Goal: Task Accomplishment & Management: Use online tool/utility

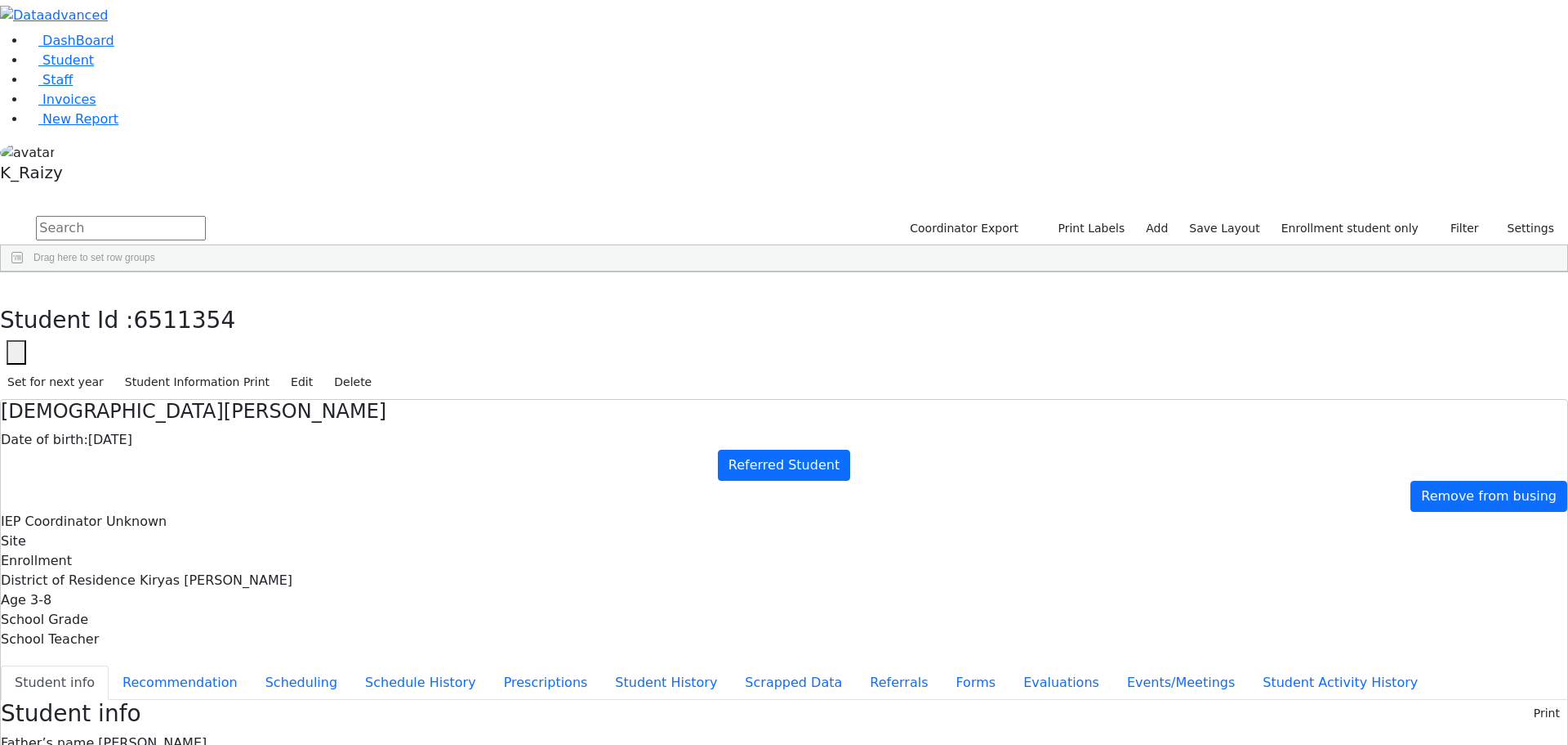
scroll to position [361, 0]
click at [64, 88] on link "Staff" at bounding box center [48, 80] width 46 height 16
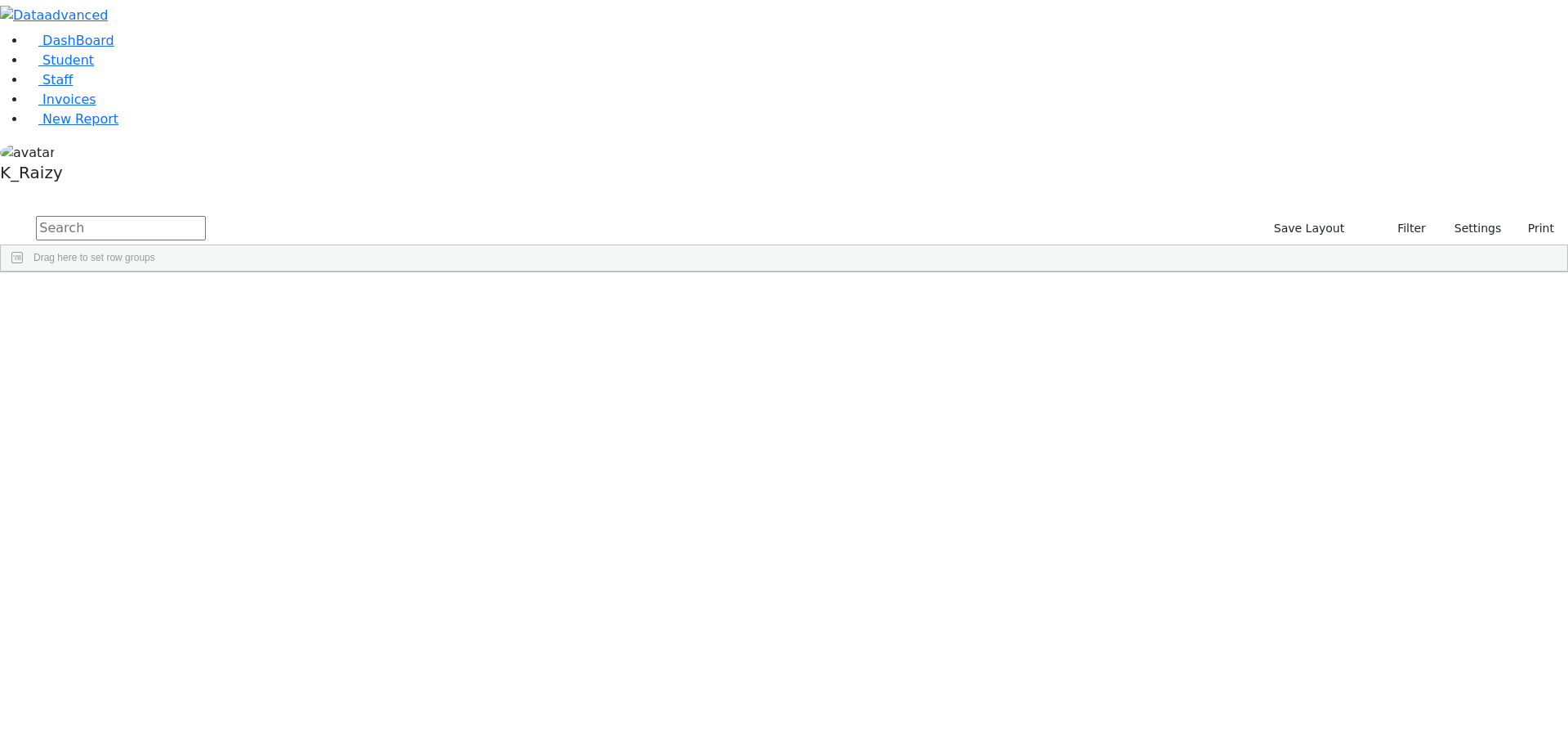
drag, startPoint x: 305, startPoint y: 47, endPoint x: 305, endPoint y: 59, distance: 12.0
click at [205, 215] on input "text" at bounding box center [120, 227] width 170 height 25
type input "[PERSON_NAME]"
click at [94, 68] on link "Student" at bounding box center [59, 60] width 68 height 16
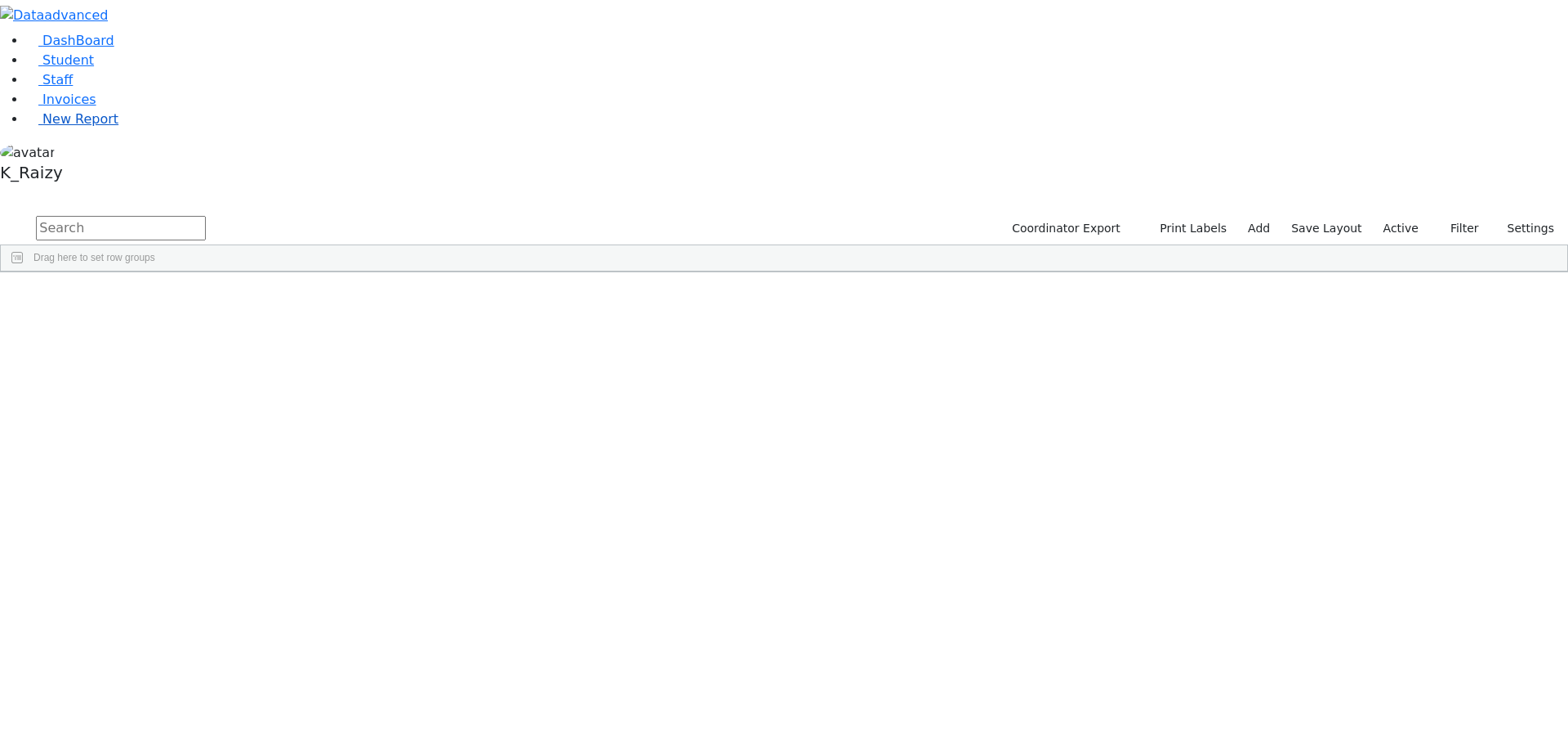
click at [94, 126] on span "New Report" at bounding box center [80, 120] width 76 height 16
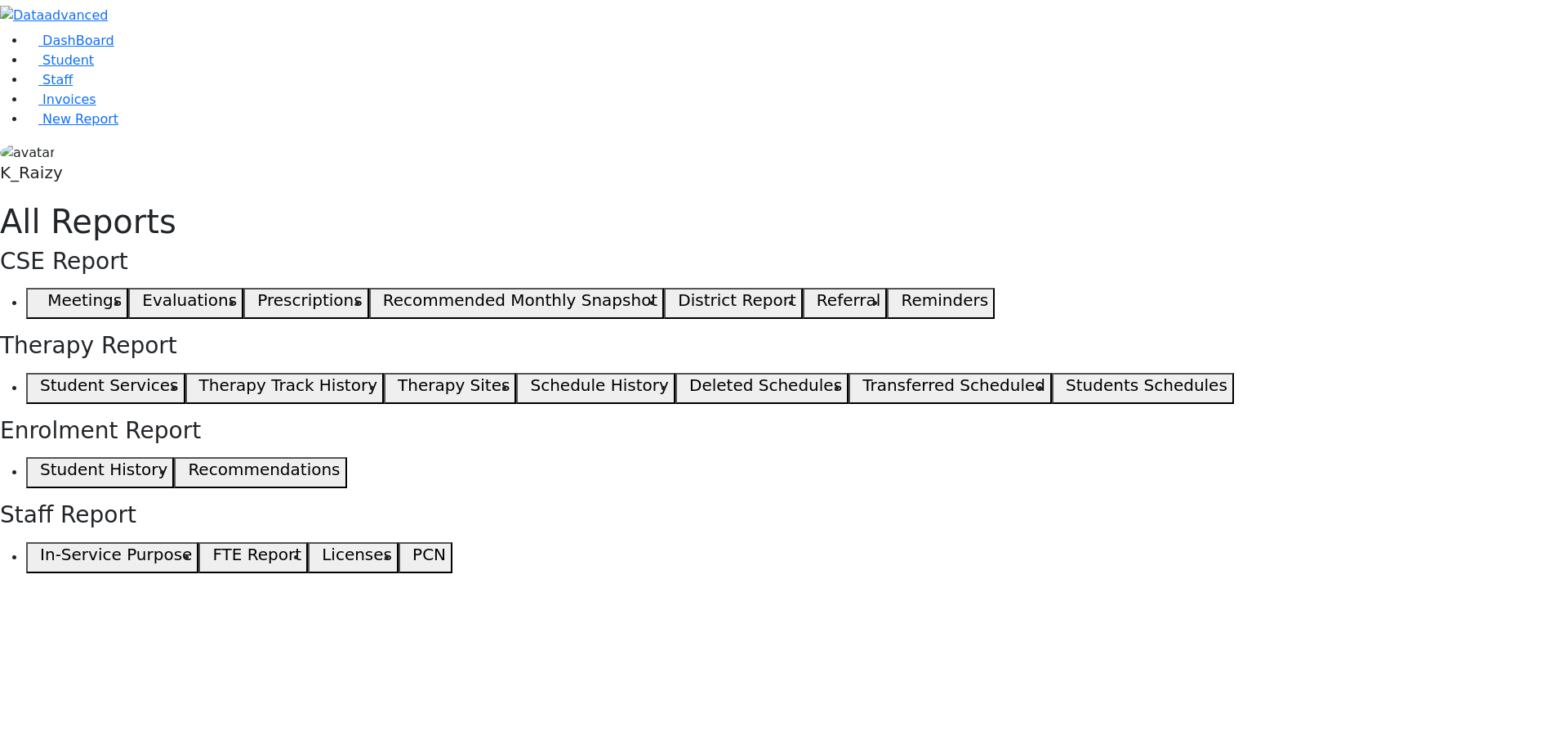
click at [40, 293] on span "button" at bounding box center [36, 303] width 7 height 20
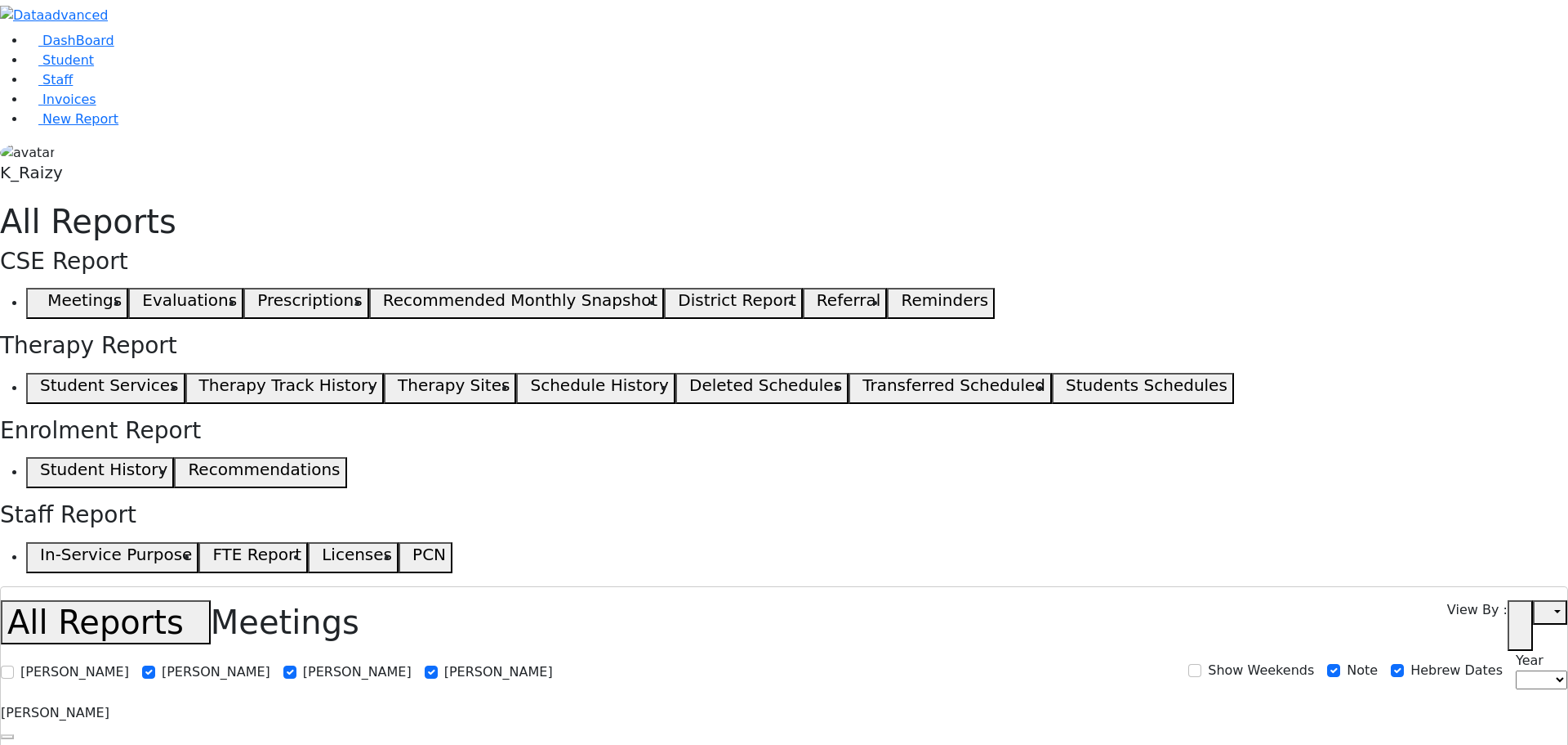
select select
click at [79, 68] on link "Student" at bounding box center [59, 60] width 68 height 16
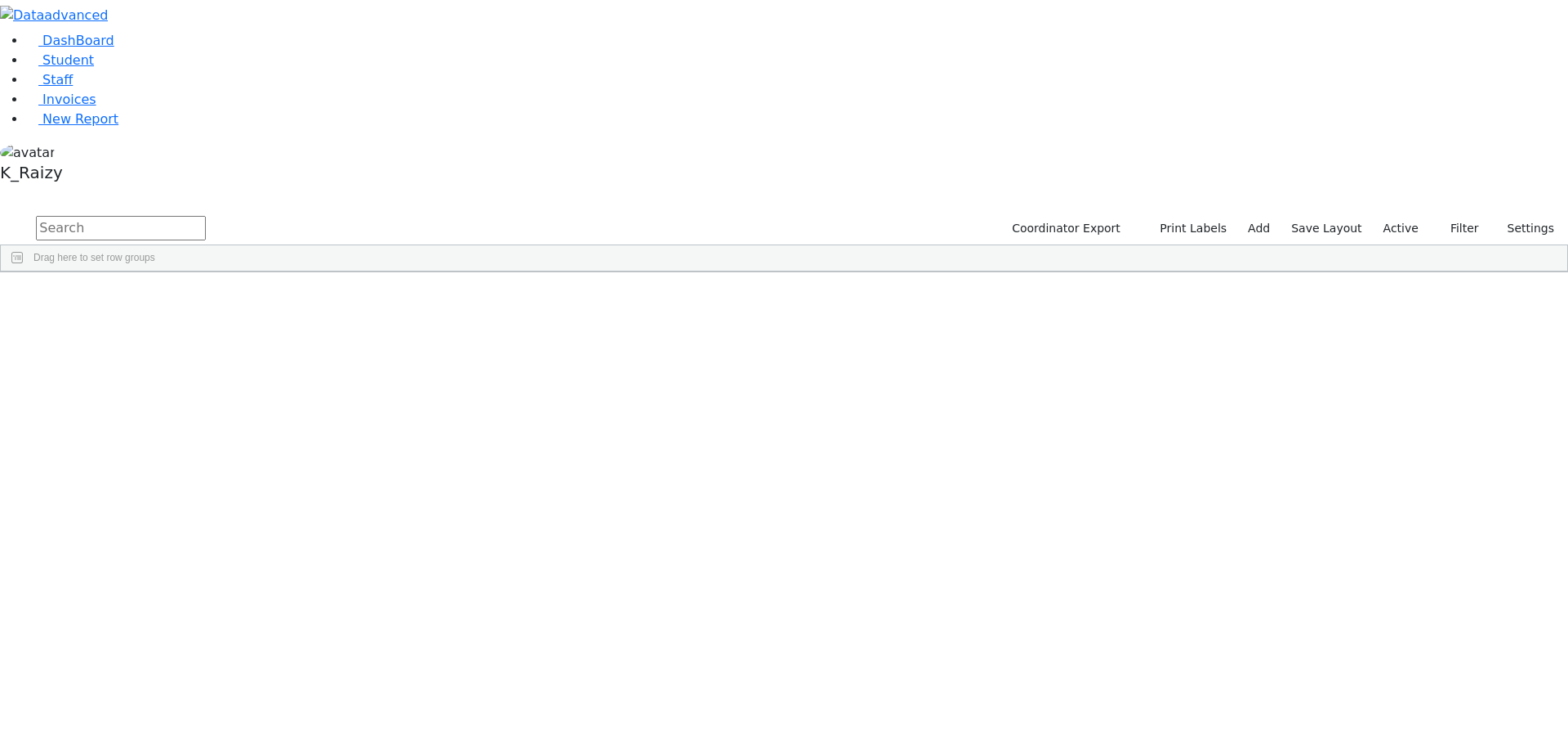
click at [1415, 215] on label "Active" at bounding box center [1401, 228] width 49 height 26
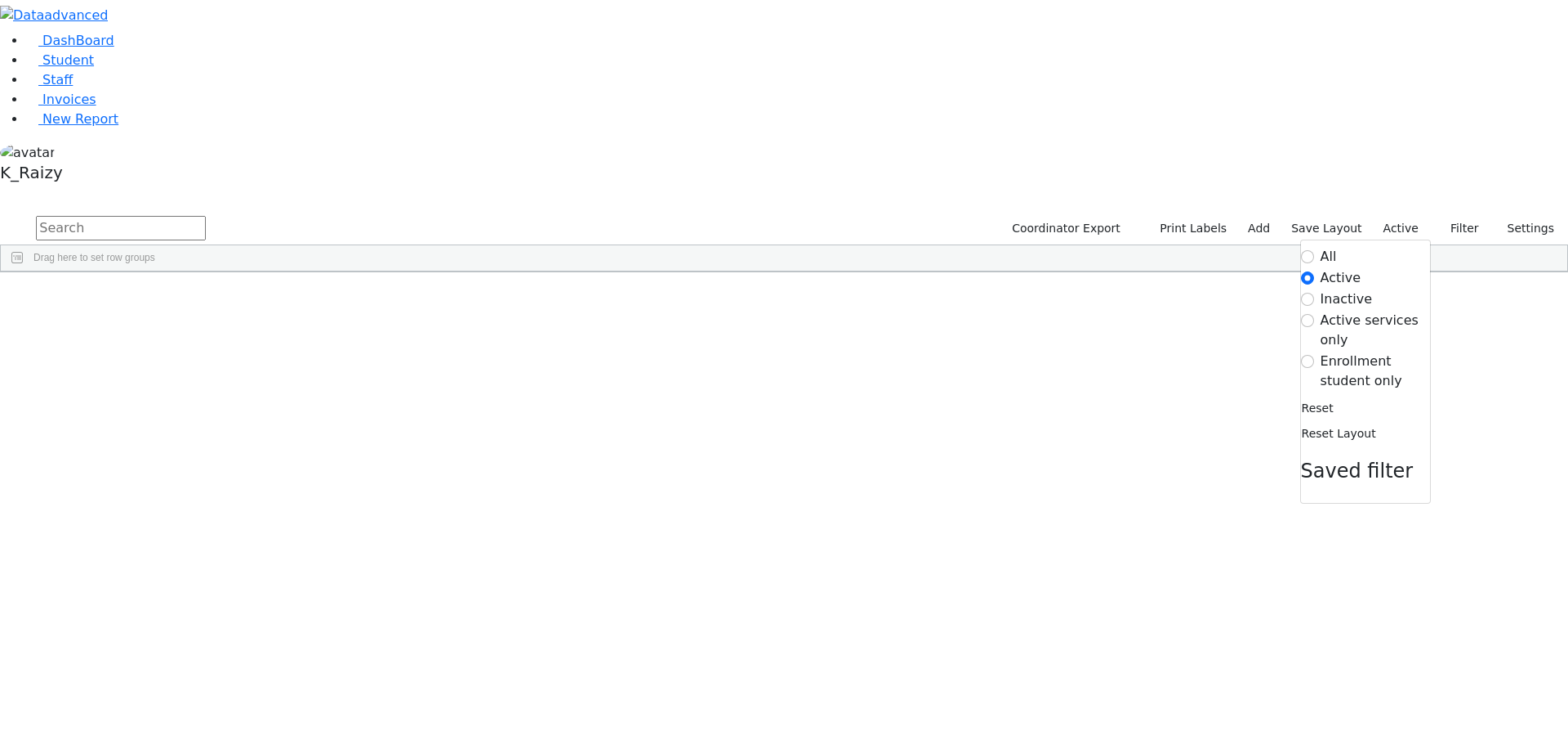
click at [1336, 352] on label "Enrollment student only" at bounding box center [1375, 372] width 110 height 40
click at [1314, 355] on input "Enrollment student only" at bounding box center [1307, 361] width 13 height 13
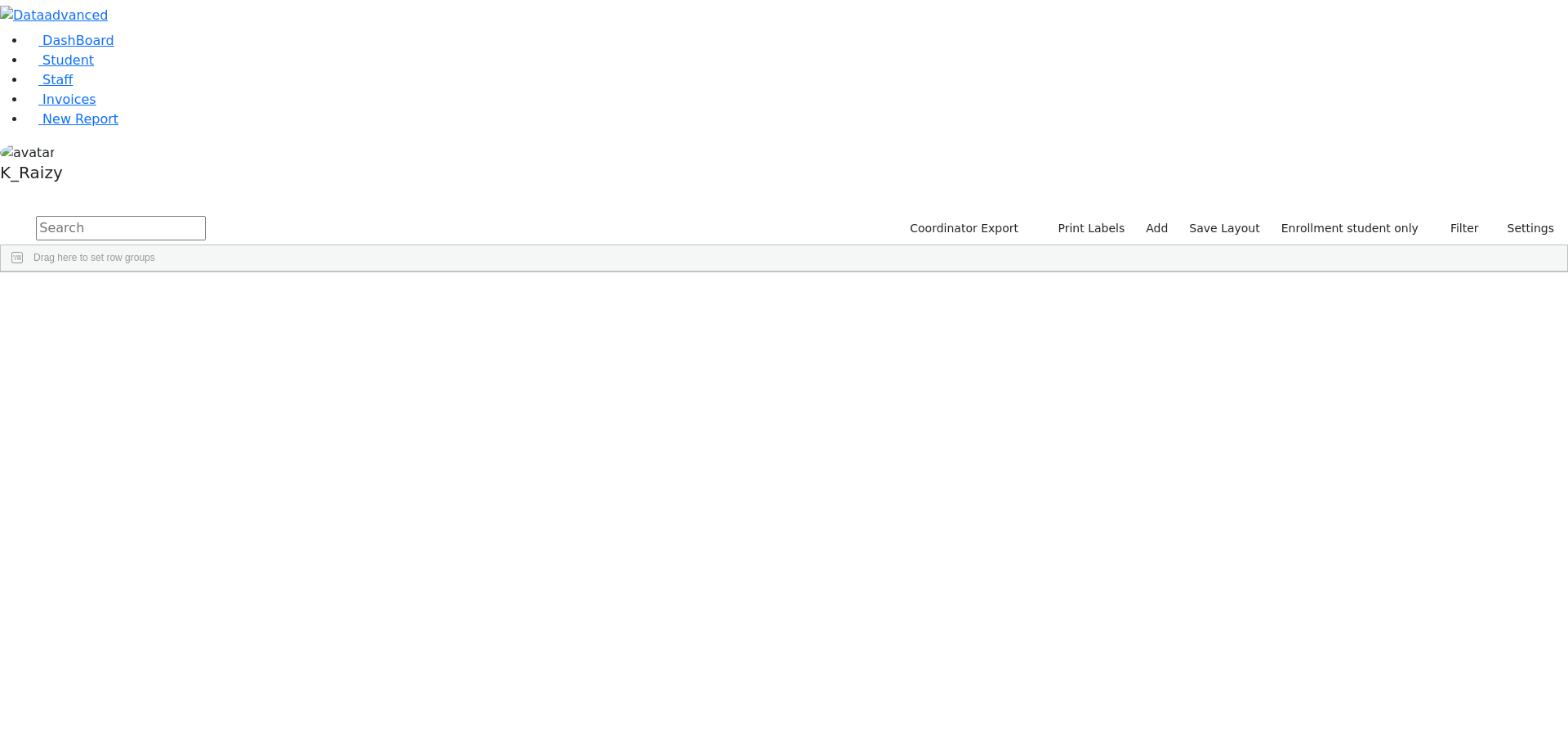
click at [189, 550] on div "Fisher" at bounding box center [140, 561] width 97 height 23
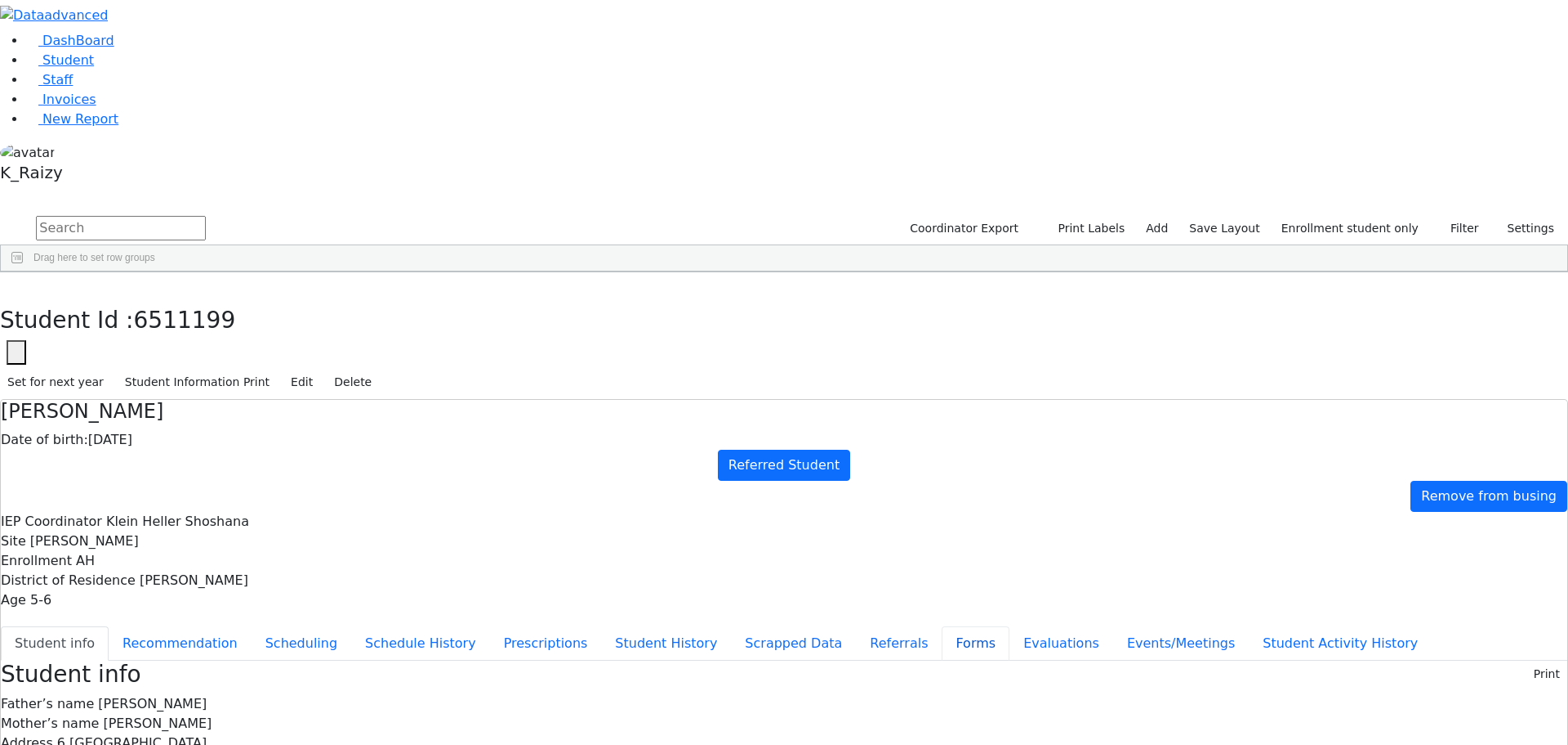
click at [942, 626] on button "Forms" at bounding box center [976, 643] width 68 height 35
type input "Mrs. Zlaty Fisher"
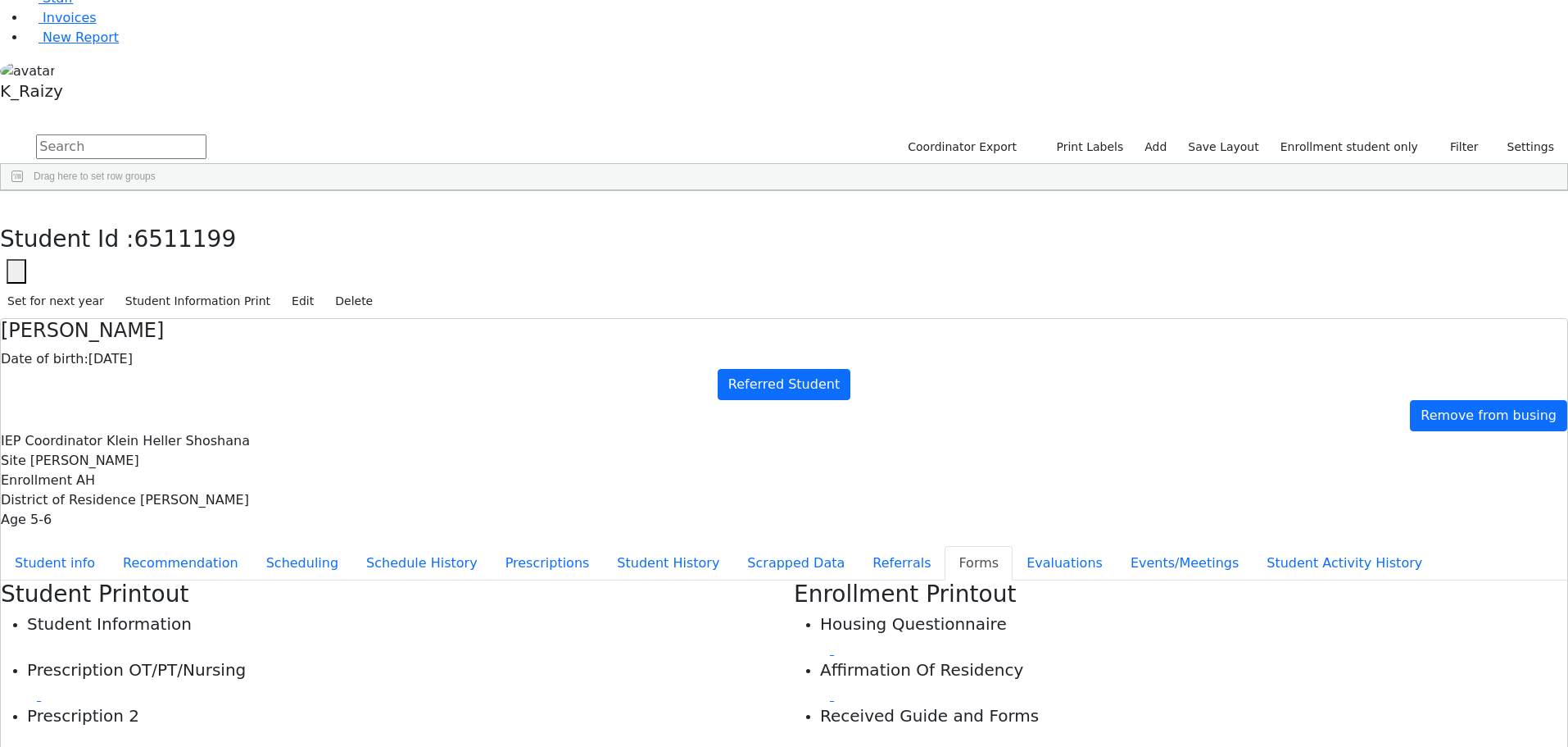
scroll to position [28, 0]
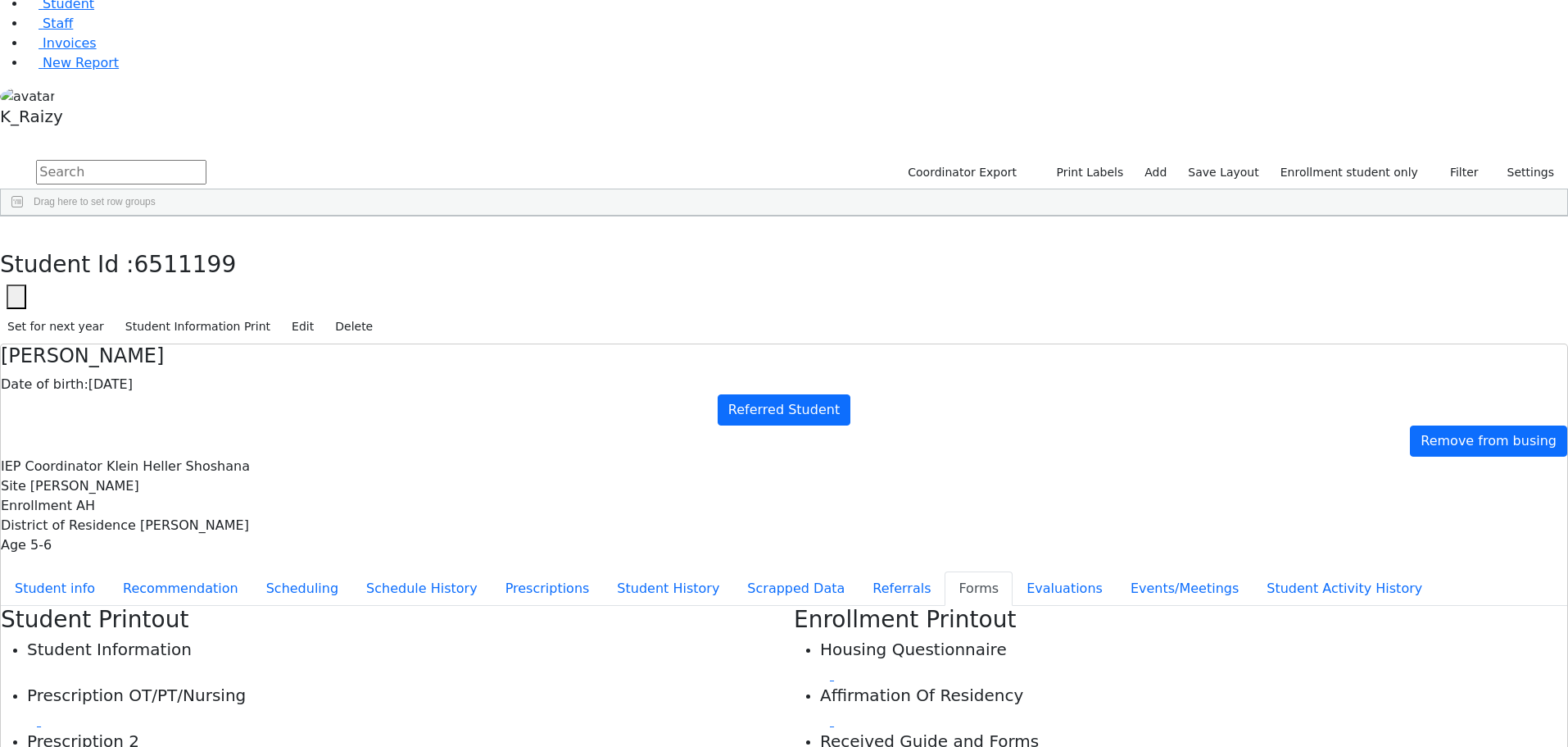
scroll to position [0, 0]
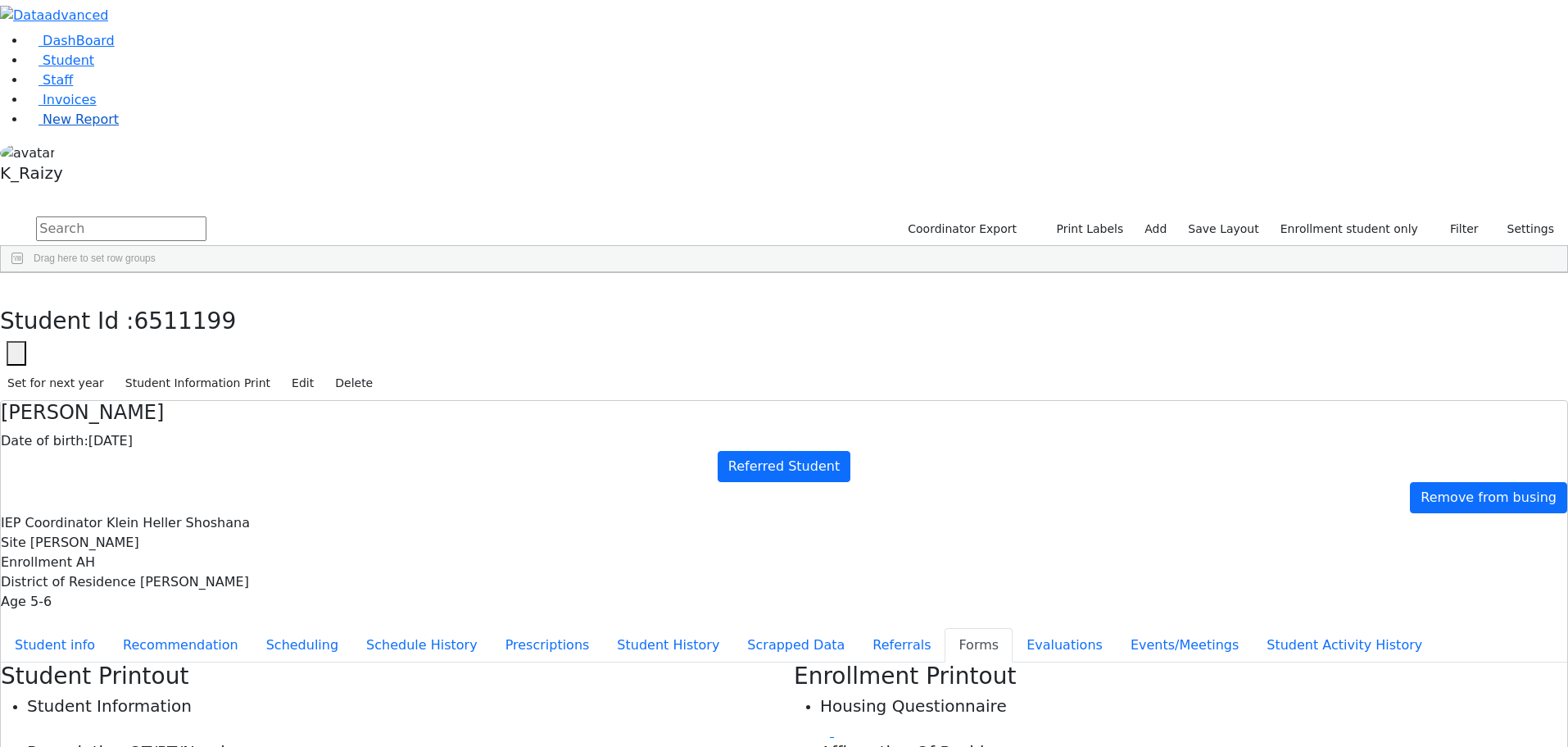
click at [105, 127] on link "New Report" at bounding box center [71, 120] width 92 height 16
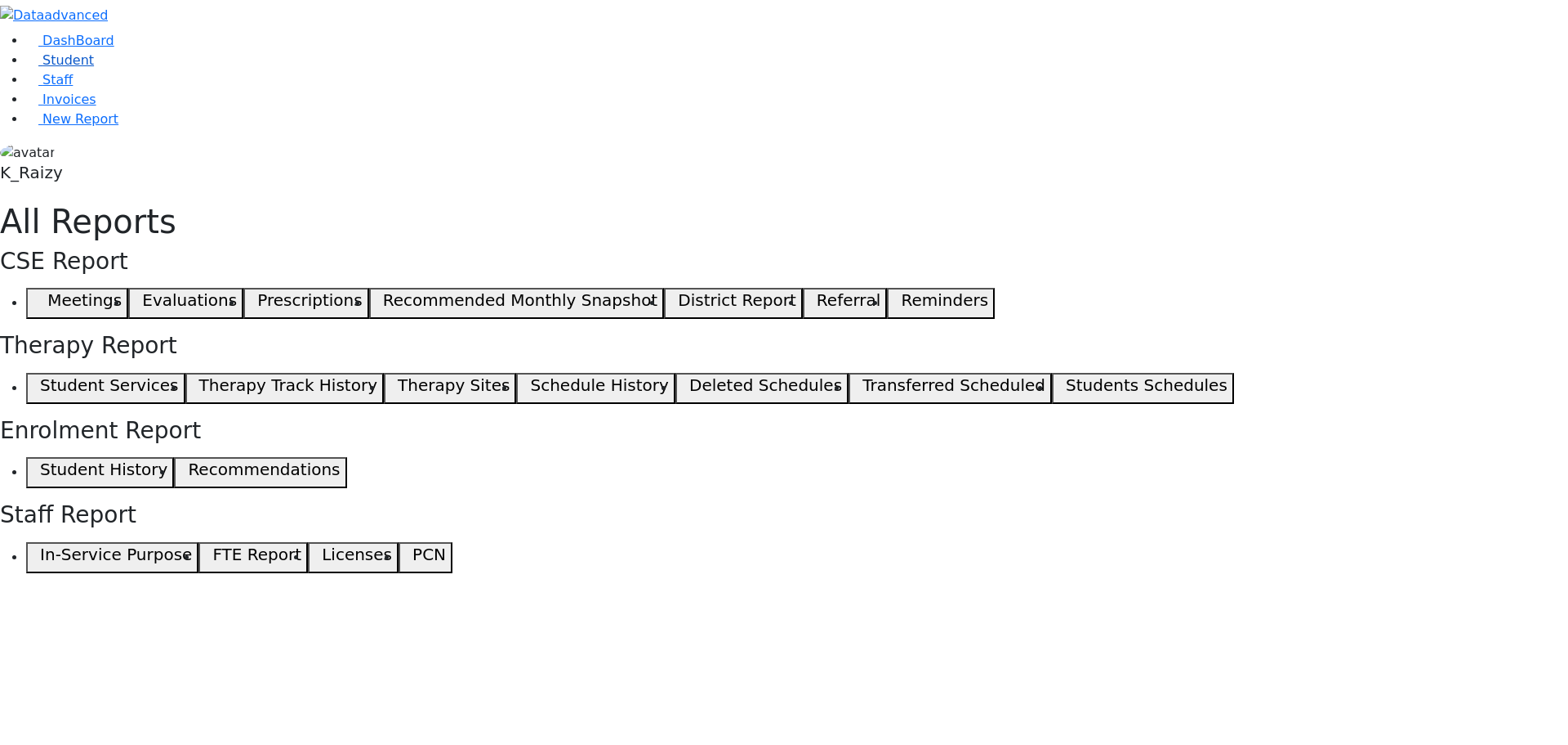
click at [73, 68] on link "Student" at bounding box center [59, 60] width 68 height 16
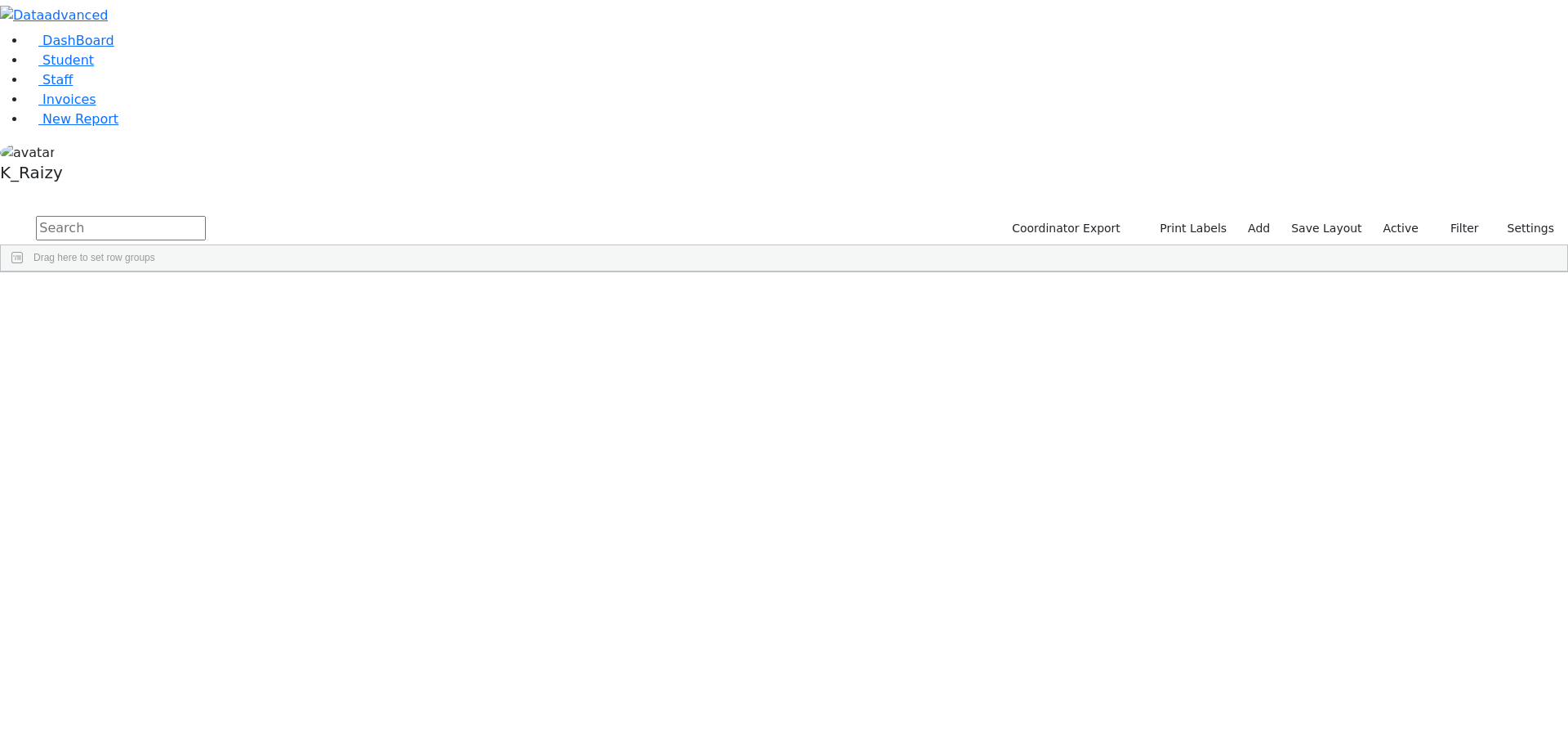
click at [1414, 215] on label "Active" at bounding box center [1401, 228] width 49 height 26
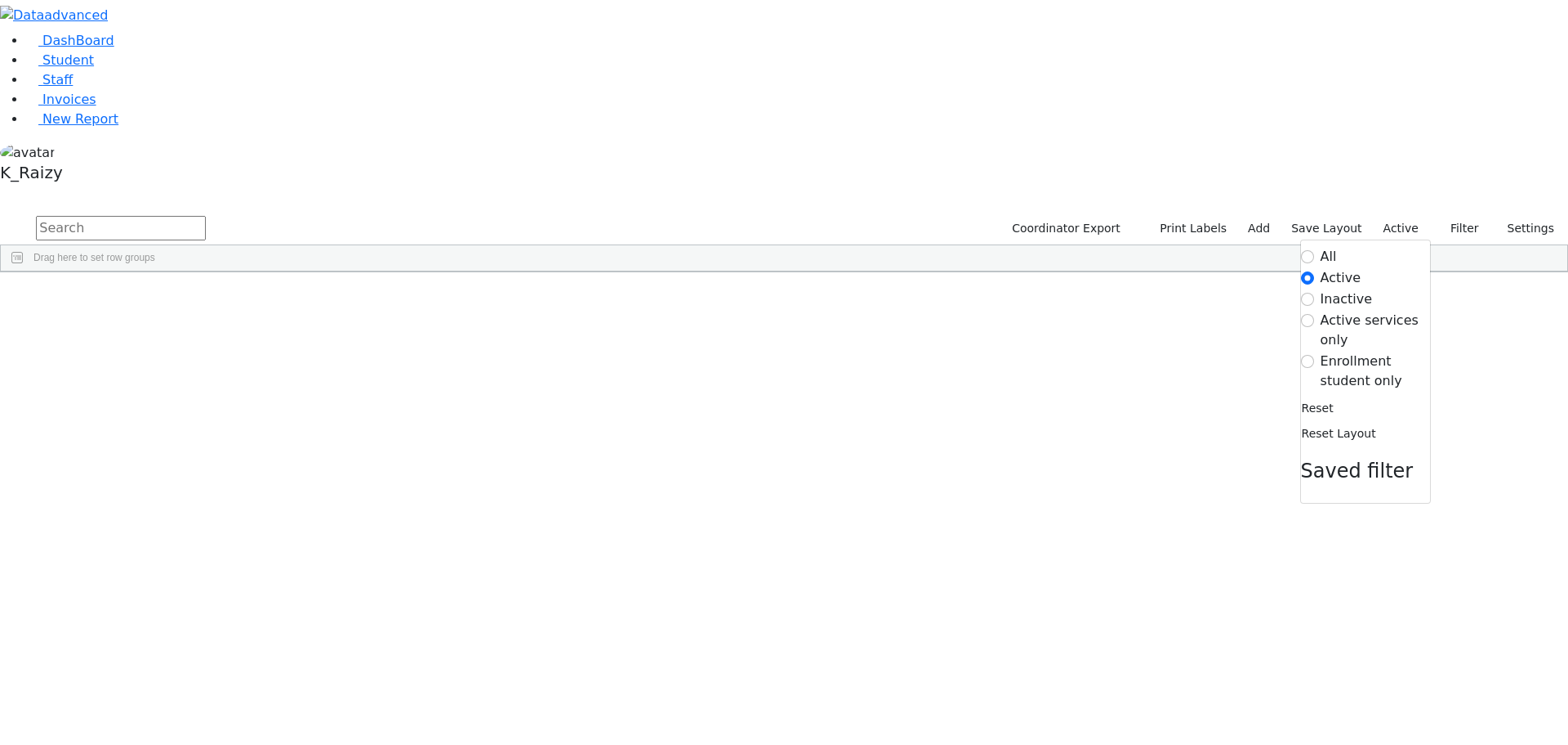
click at [1351, 352] on label "Enrollment student only" at bounding box center [1375, 372] width 110 height 40
click at [1314, 355] on input "Enrollment student only" at bounding box center [1307, 361] width 13 height 13
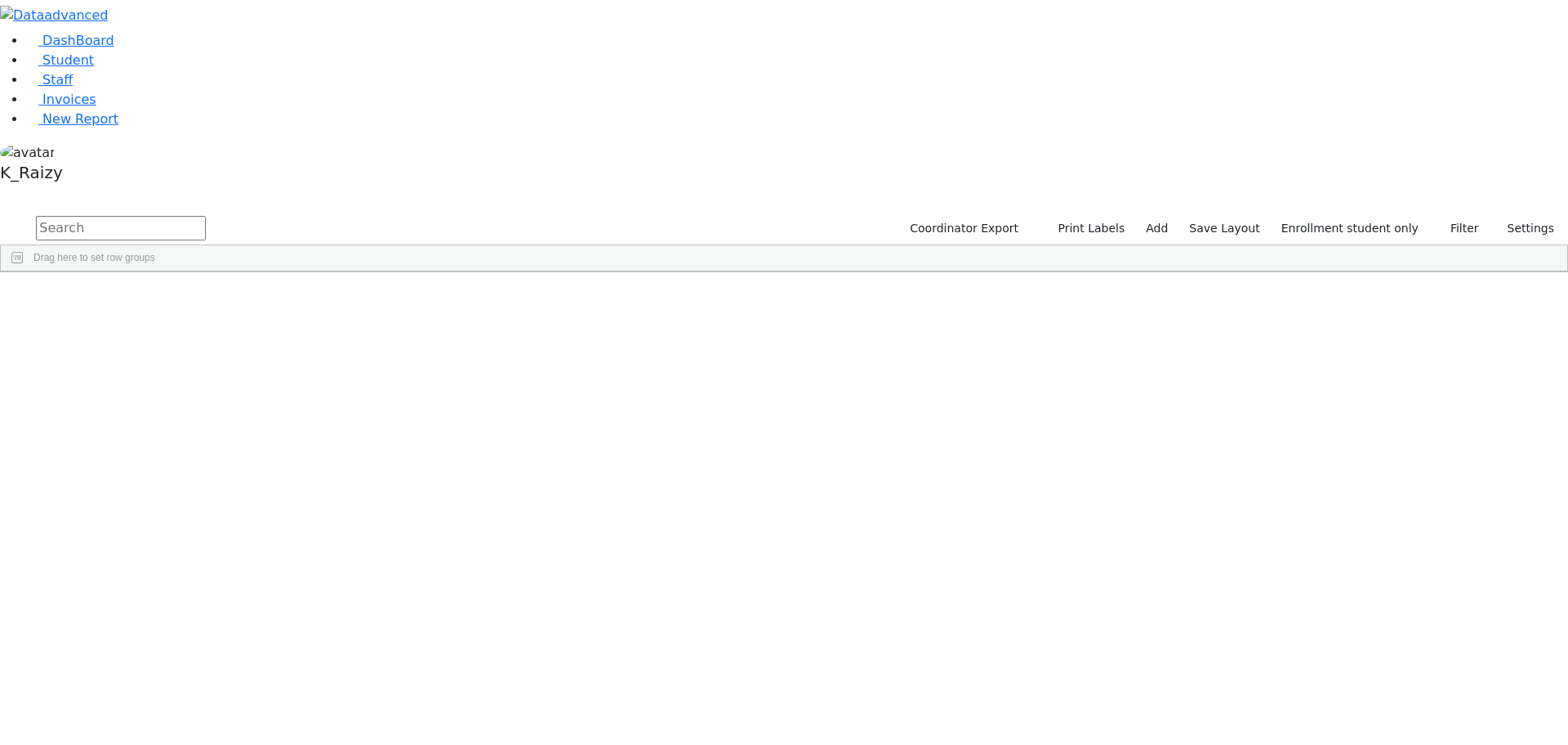
scroll to position [245, 0]
click at [189, 511] on div "Heiman" at bounding box center [140, 522] width 97 height 23
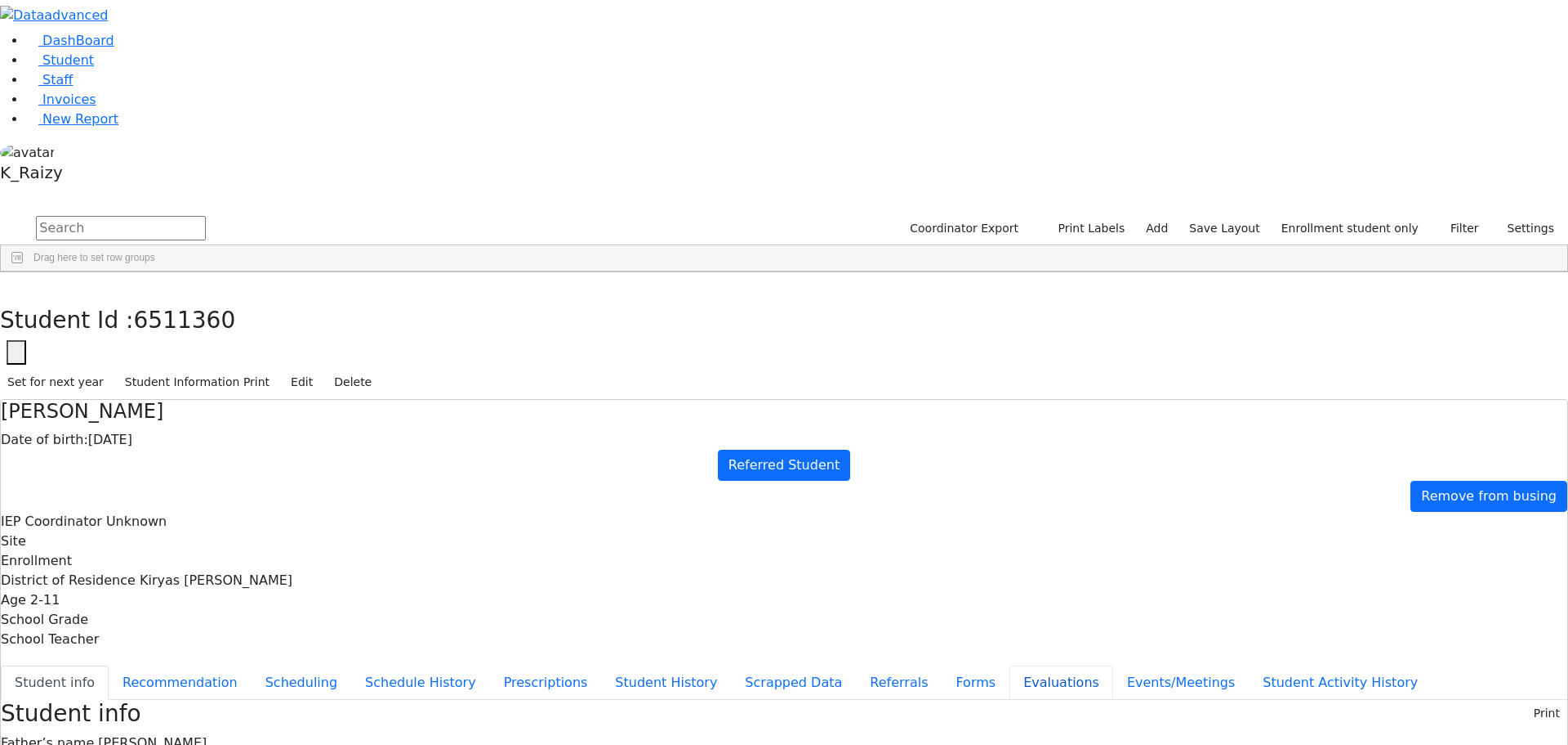
click at [1009, 665] on button "Evaluations" at bounding box center [1060, 682] width 104 height 35
type input "2025-09-04"
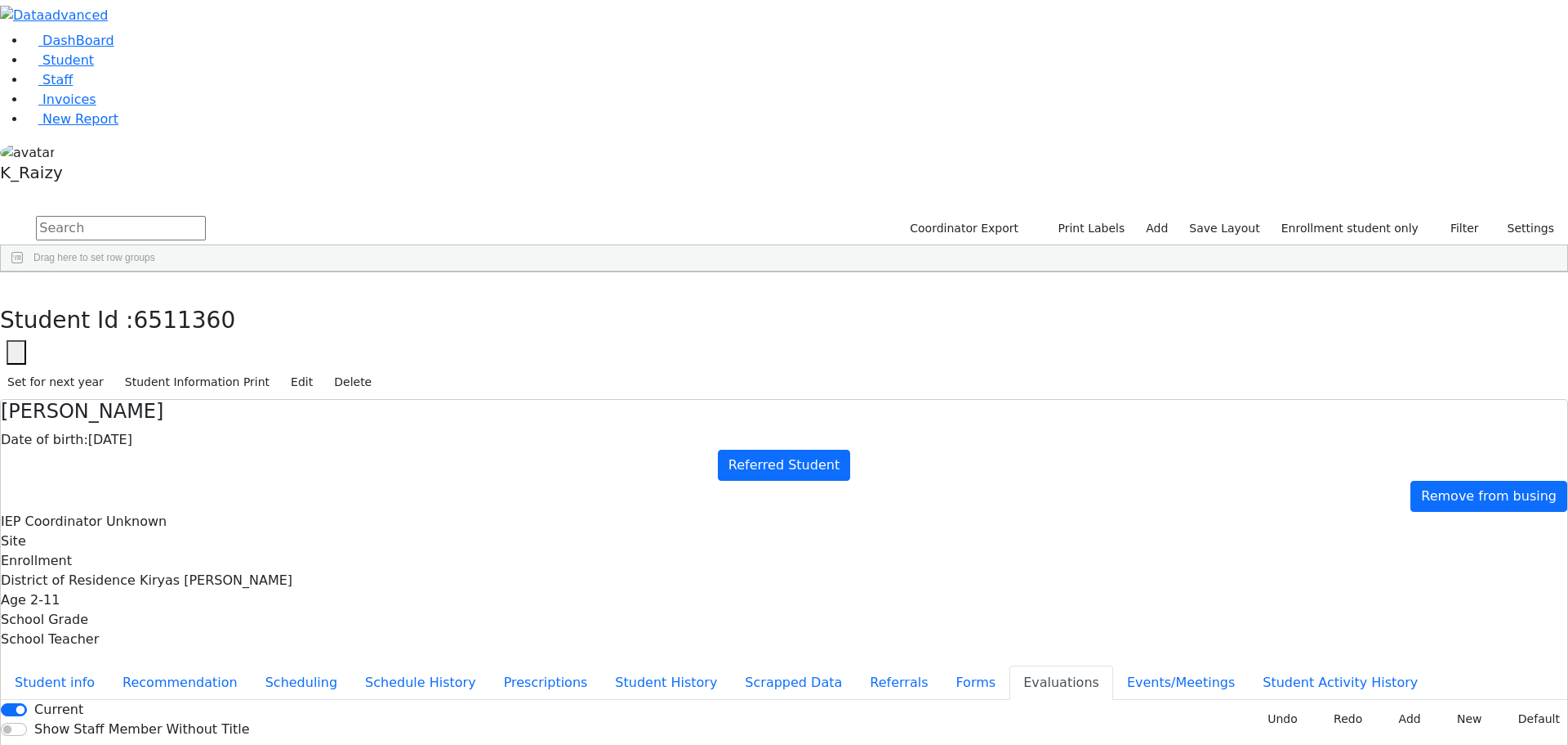
click at [1114, 665] on button "Events/Meetings" at bounding box center [1181, 682] width 135 height 35
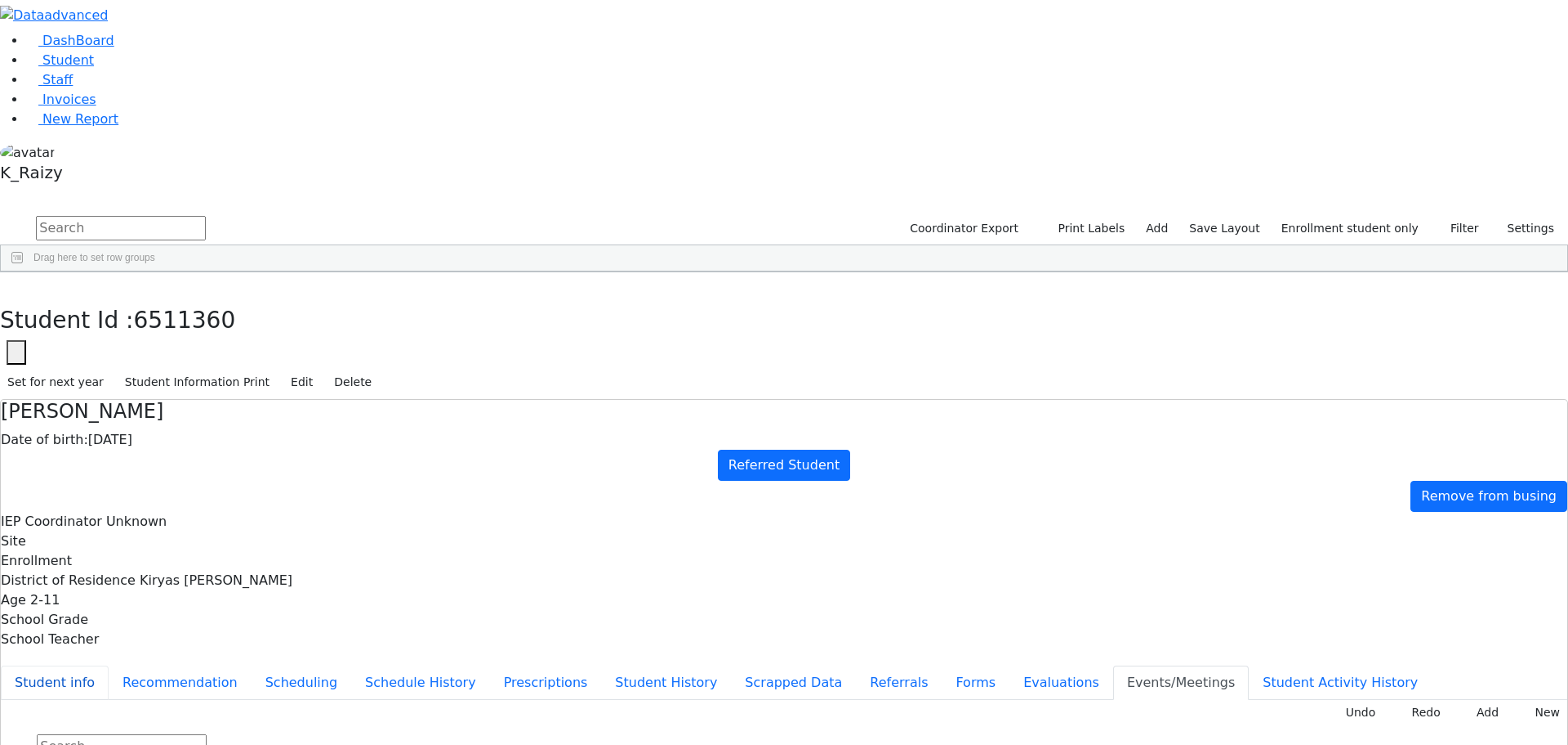
click at [109, 665] on button "Student info" at bounding box center [54, 682] width 108 height 35
click at [94, 68] on link "Student" at bounding box center [59, 60] width 68 height 16
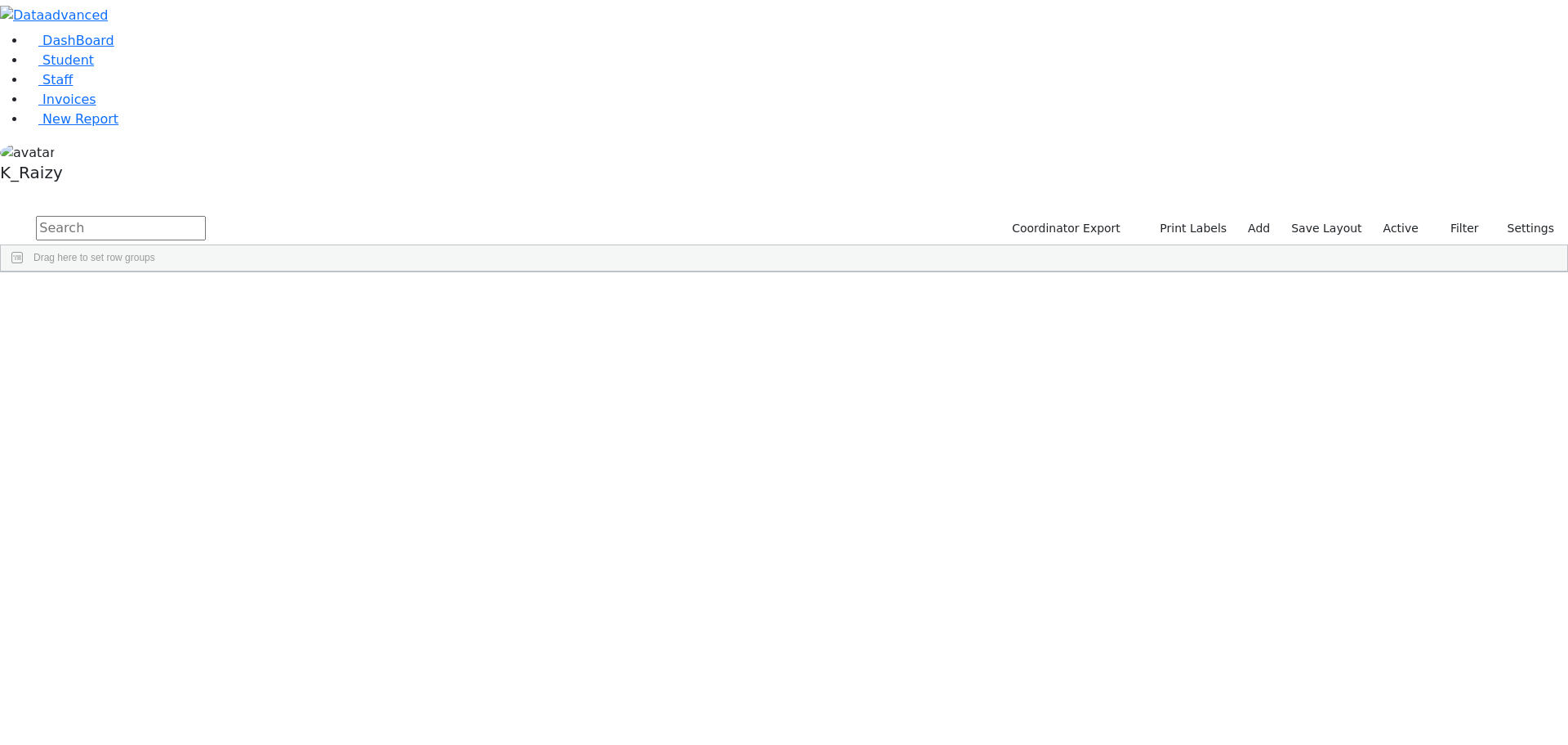
click at [205, 215] on input "text" at bounding box center [120, 227] width 170 height 25
click at [22, 189] on button "button" at bounding box center [11, 195] width 22 height 12
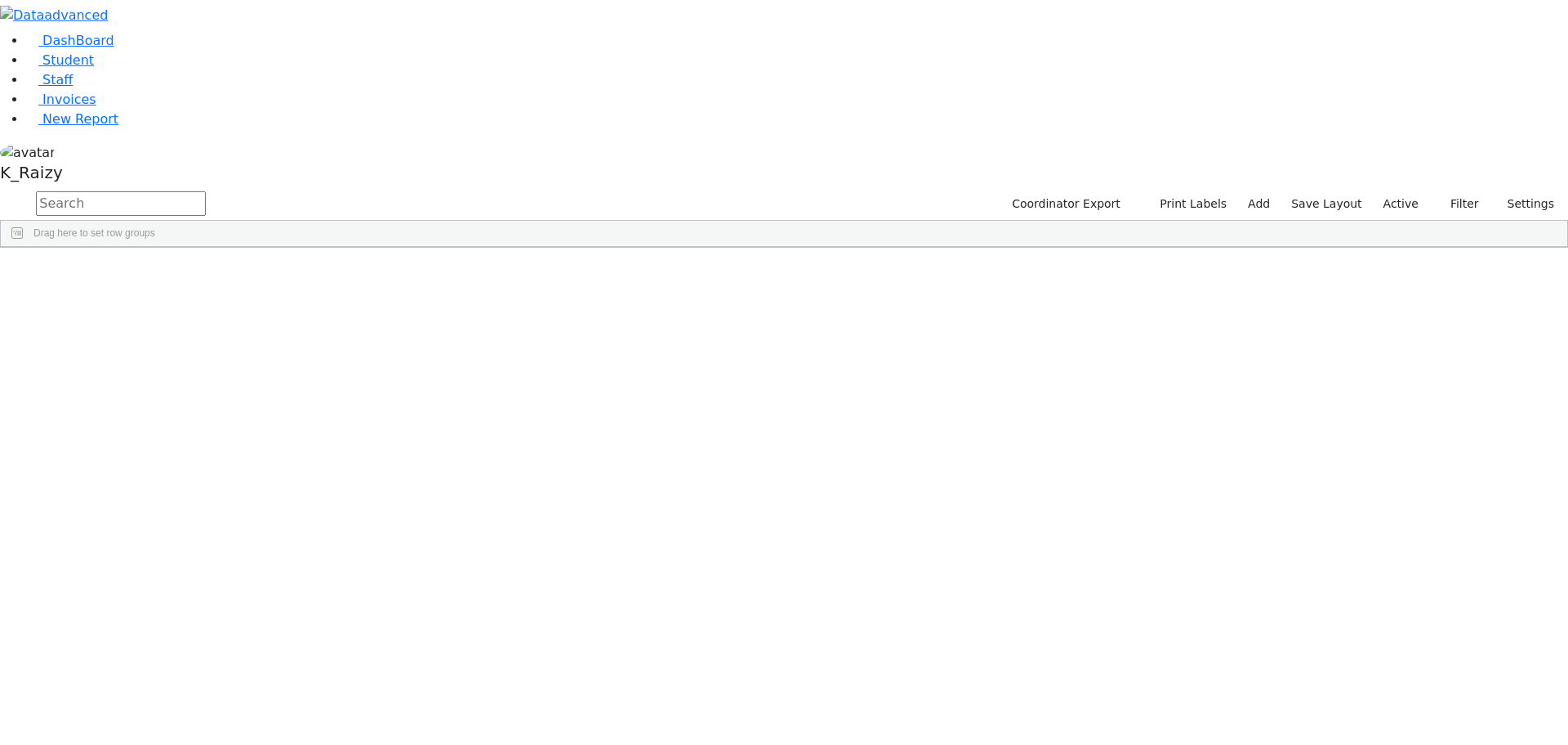
click at [1417, 192] on label "Active" at bounding box center [1401, 205] width 49 height 26
click at [1343, 327] on label "Enrollment student only" at bounding box center [1375, 347] width 110 height 40
click at [1314, 330] on input "Enrollment student only" at bounding box center [1307, 336] width 13 height 13
drag, startPoint x: 310, startPoint y: 343, endPoint x: 240, endPoint y: 575, distance: 242.3
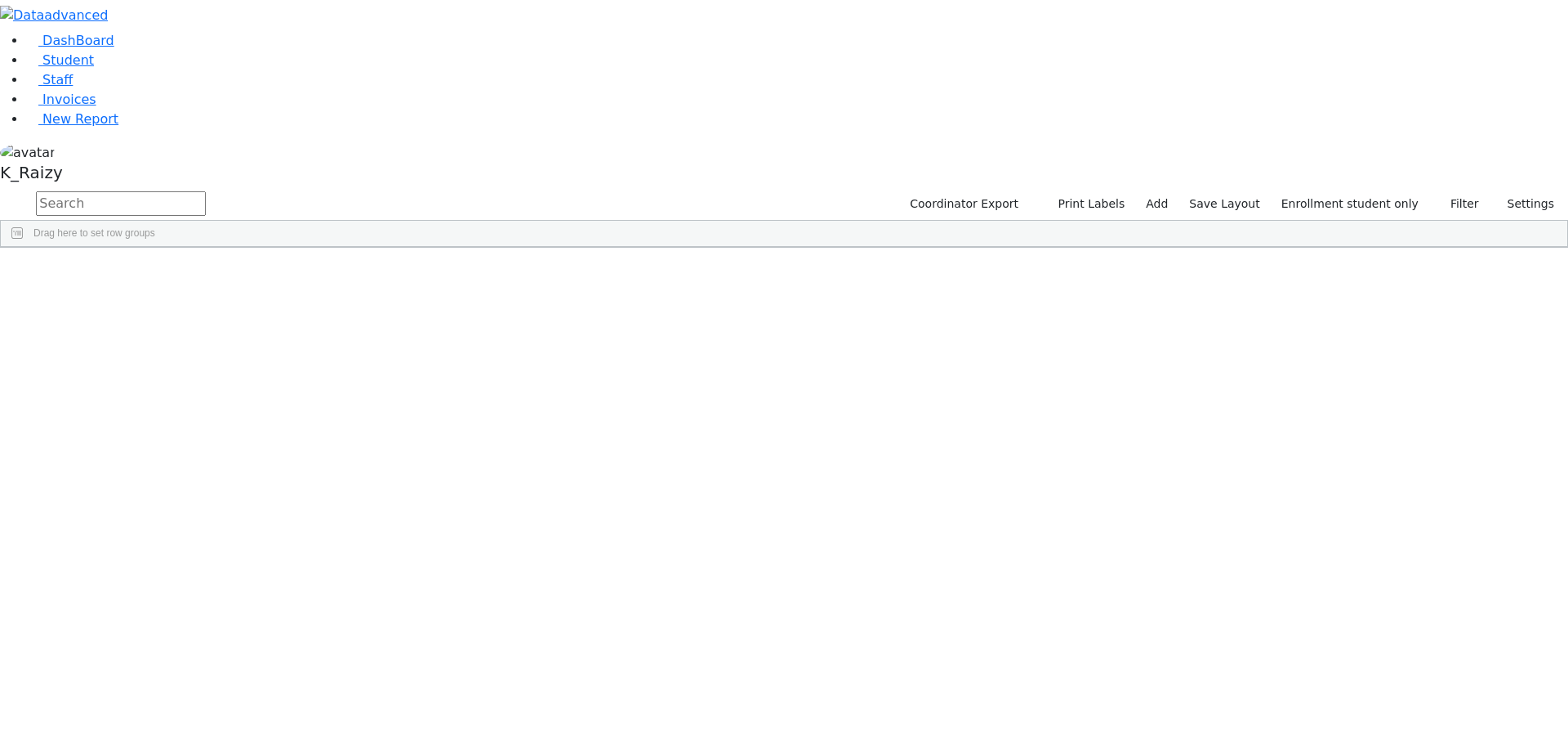
click at [240, 575] on div "6511373 Deutsch Rachel 10/19/2012 Unknown Referred Student Kiryas Joel UFSD Unk…" at bounding box center [673, 366] width 1345 height 939
drag, startPoint x: 340, startPoint y: 640, endPoint x: 346, endPoint y: 226, distance: 414.0
click at [346, 247] on div "Student Id Last Name First Name DOB Site" at bounding box center [775, 247] width 1549 height 0
click at [189, 503] on div "Fischer" at bounding box center [140, 514] width 97 height 23
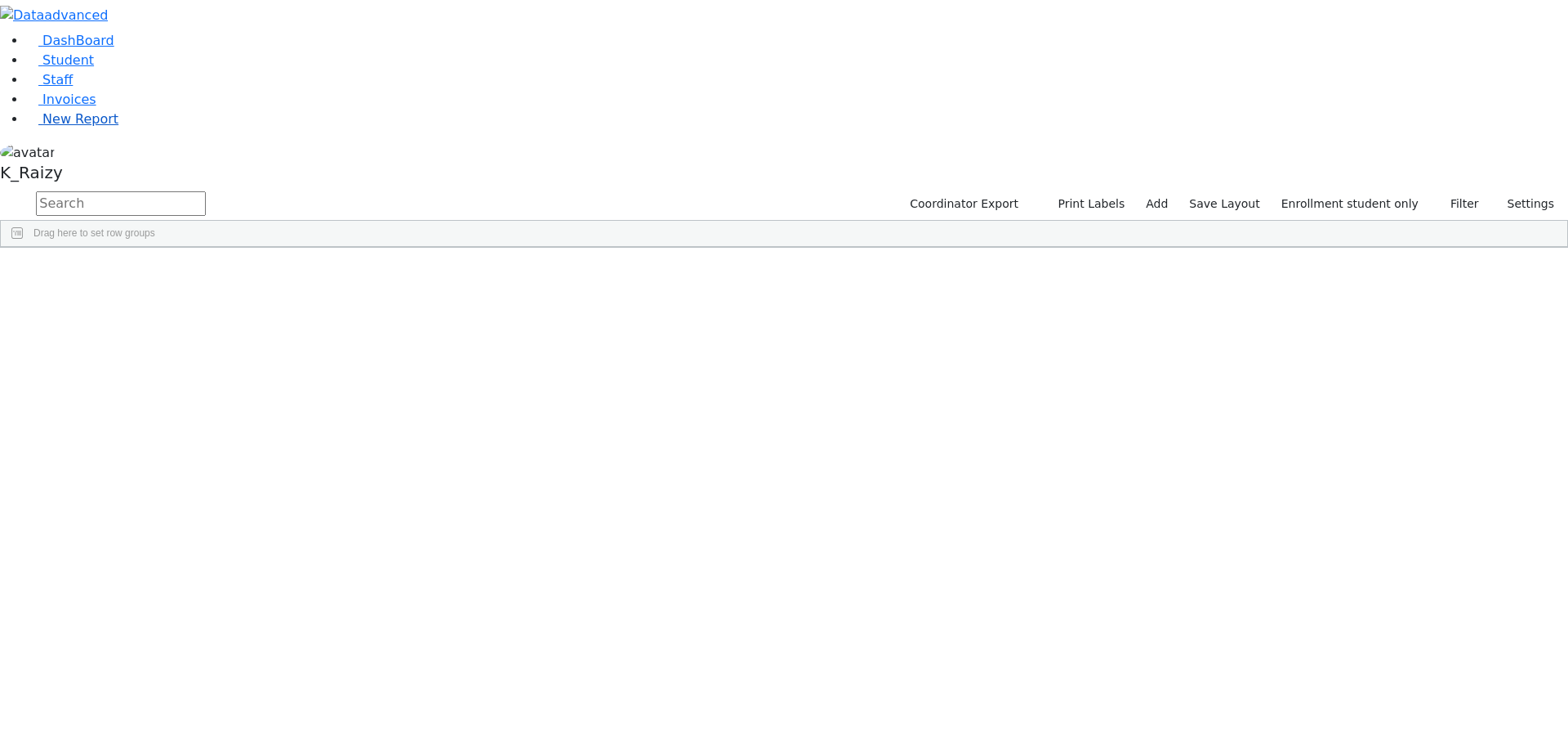
click at [92, 126] on link "New Report" at bounding box center [71, 120] width 92 height 16
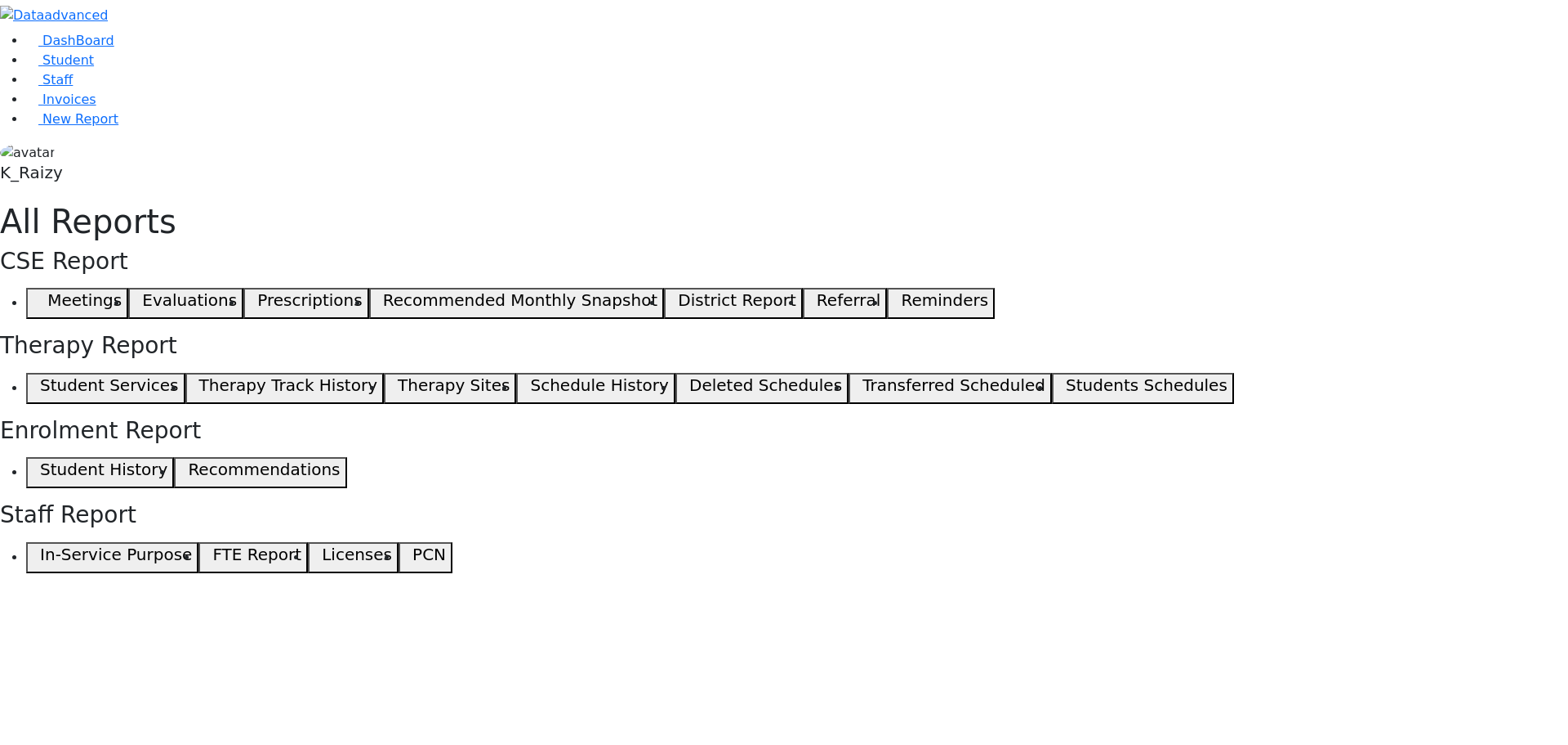
click at [40, 293] on span "button" at bounding box center [36, 303] width 7 height 20
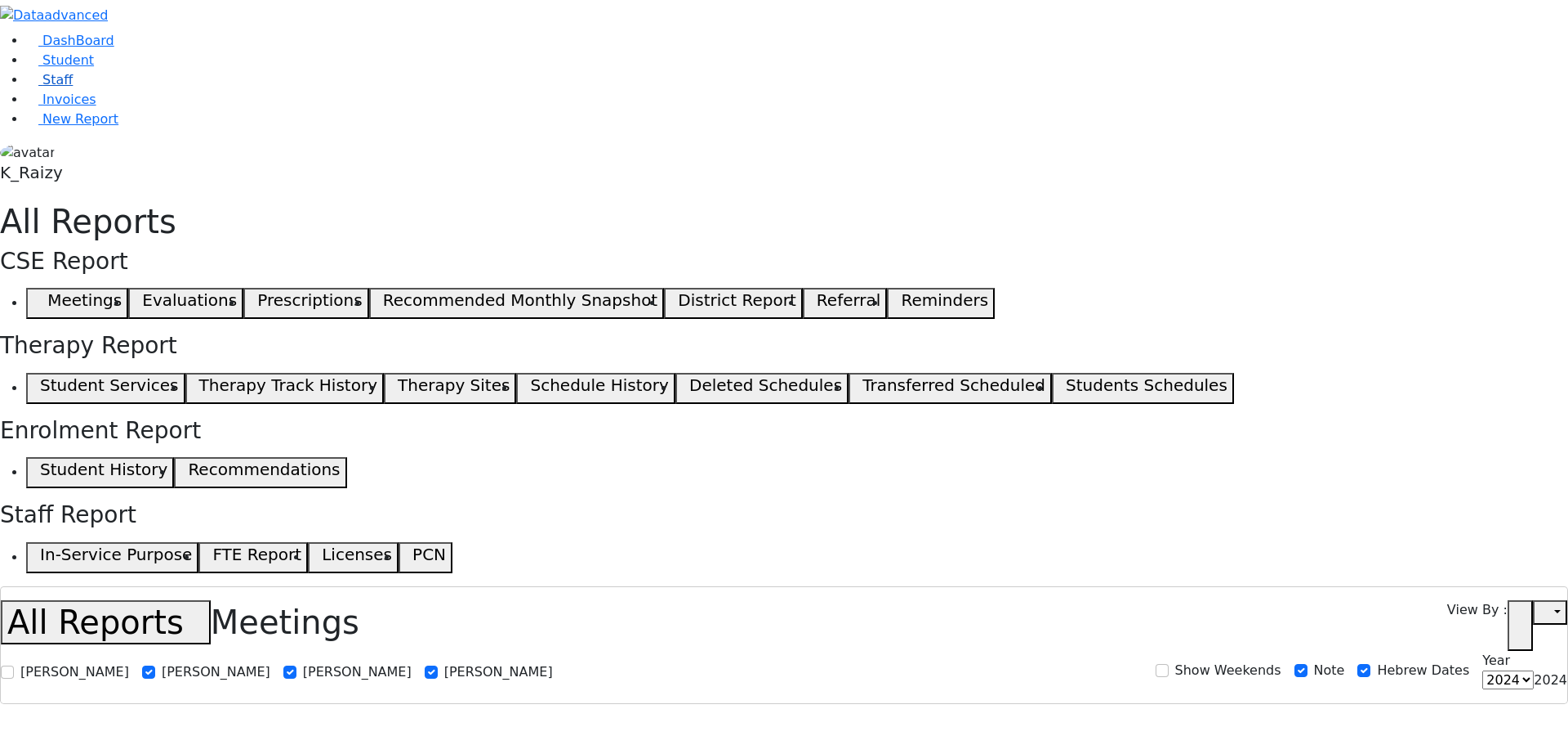
select select
click at [78, 68] on link "Student" at bounding box center [59, 60] width 68 height 16
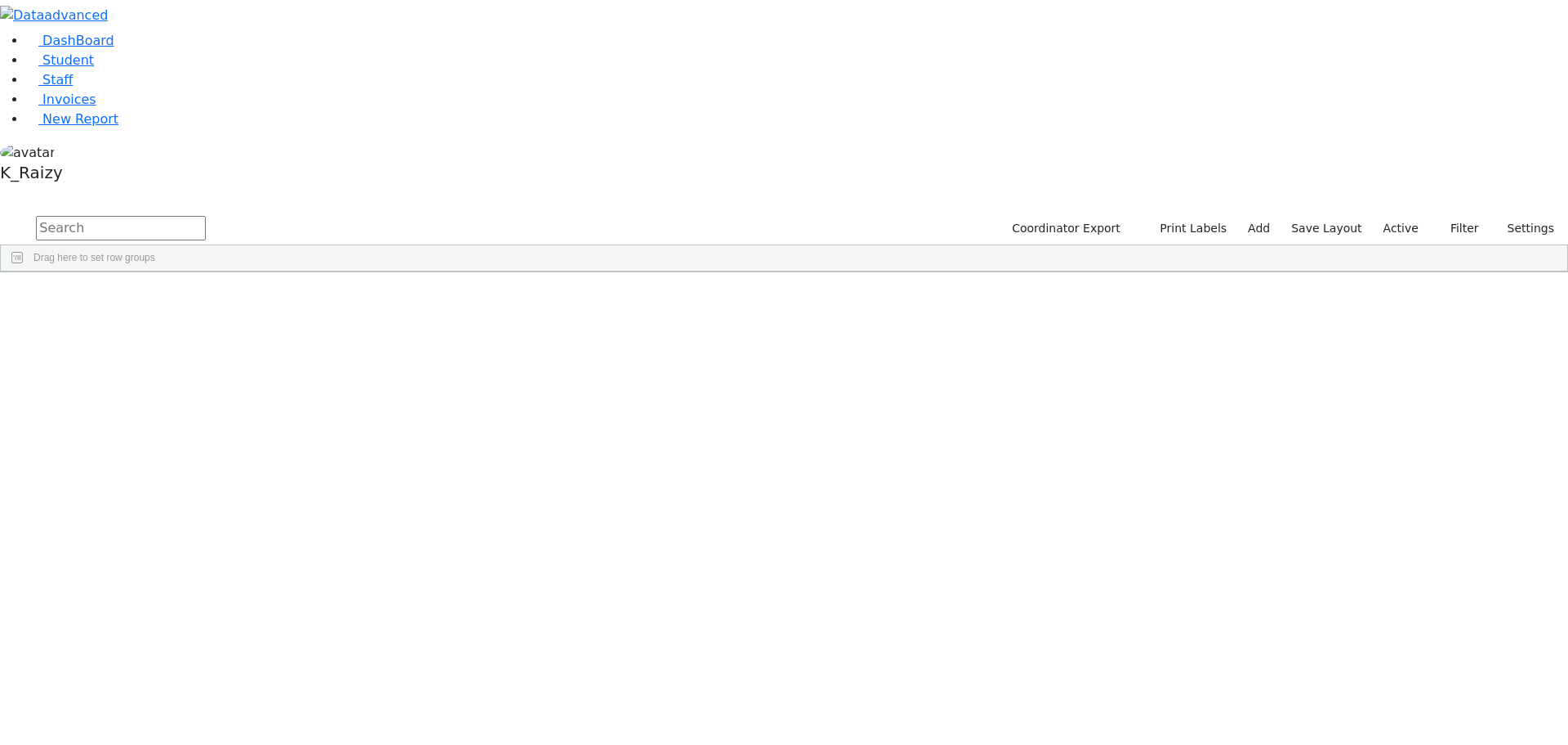
click at [1385, 215] on label "Active" at bounding box center [1401, 228] width 49 height 26
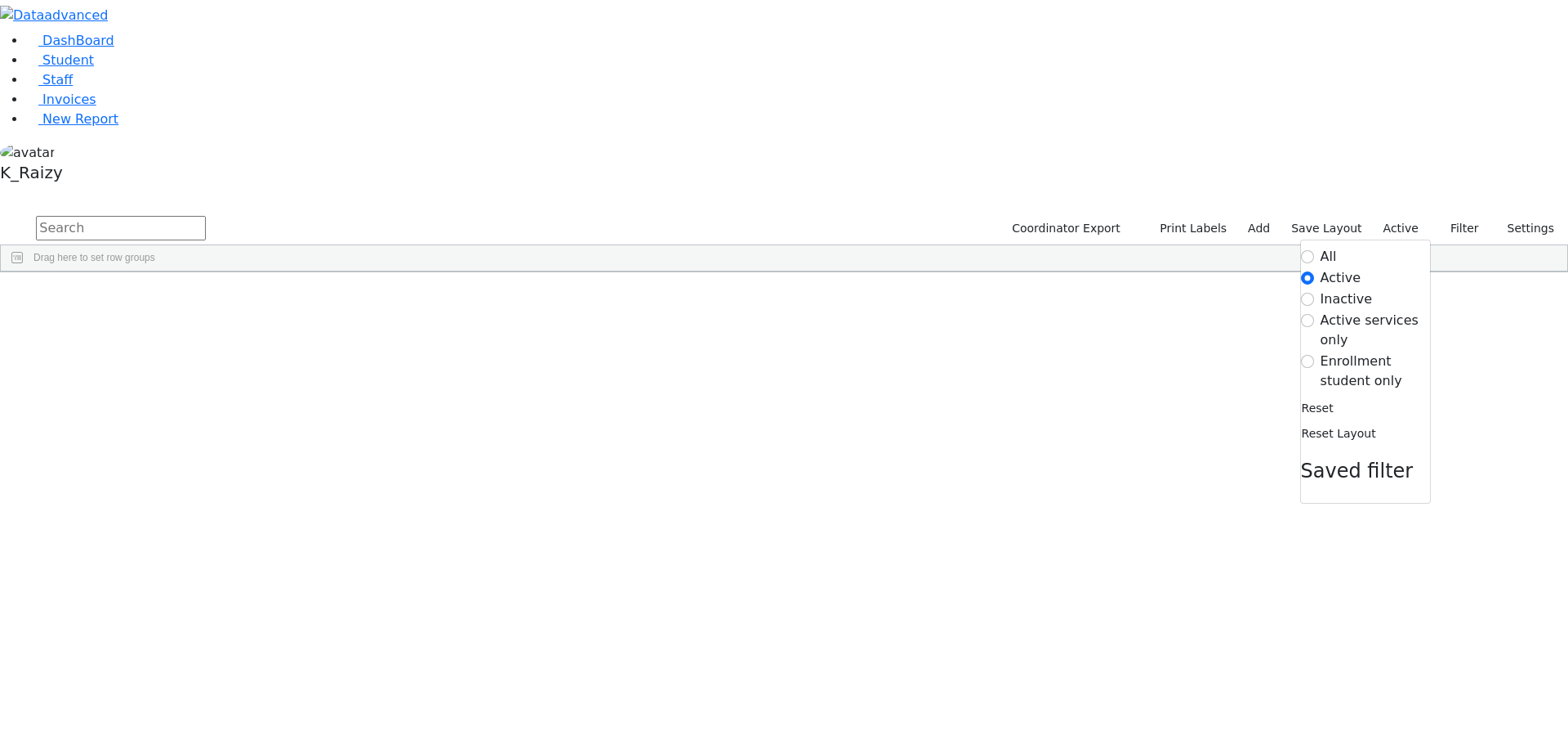
click at [1350, 352] on label "Enrollment student only" at bounding box center [1375, 372] width 110 height 40
click at [1314, 355] on input "Enrollment student only" at bounding box center [1307, 361] width 13 height 13
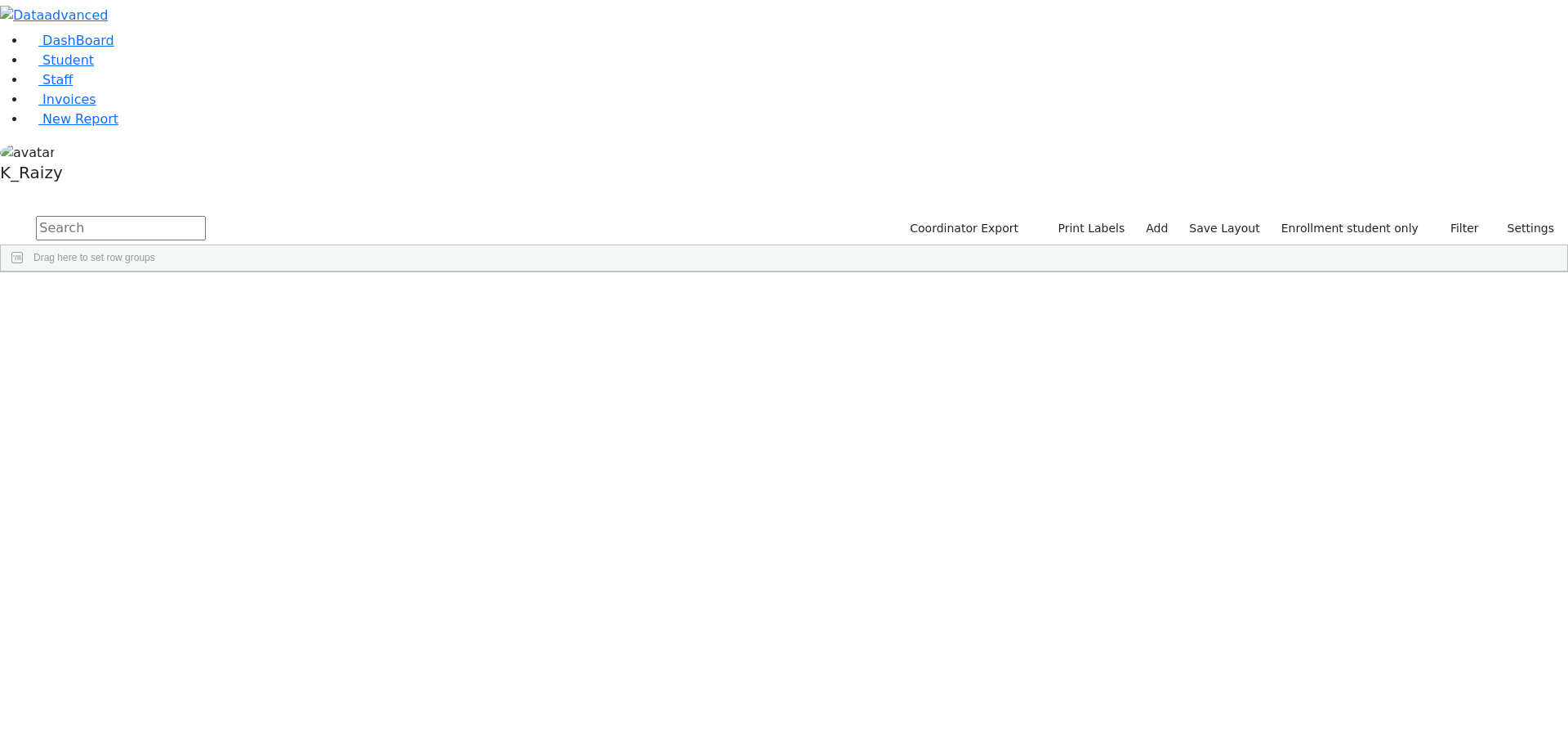
click at [189, 573] on div "Fleischman" at bounding box center [140, 584] width 97 height 23
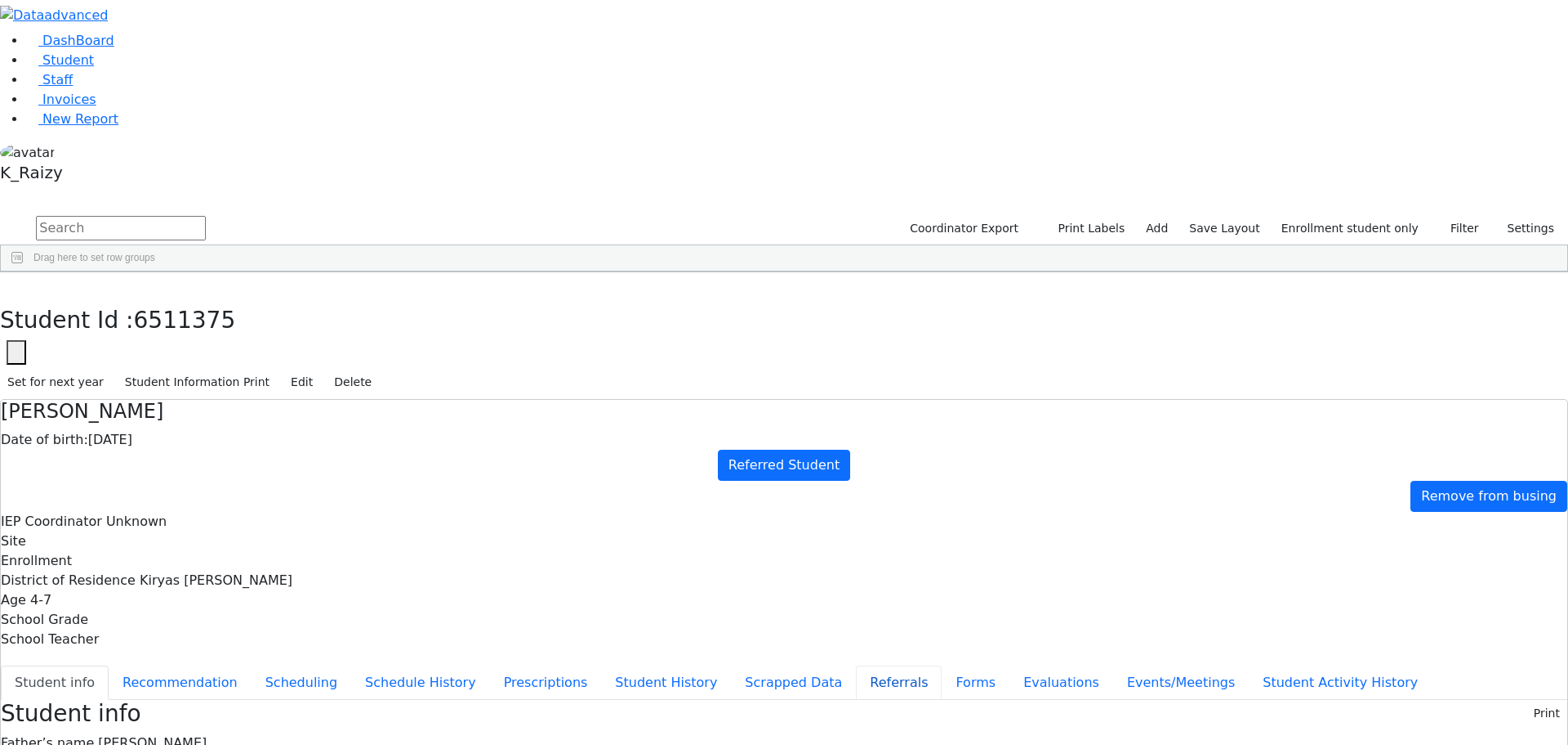
click at [856, 665] on button "Referrals" at bounding box center [899, 682] width 86 height 35
drag, startPoint x: 998, startPoint y: 326, endPoint x: 792, endPoint y: 333, distance: 206.1
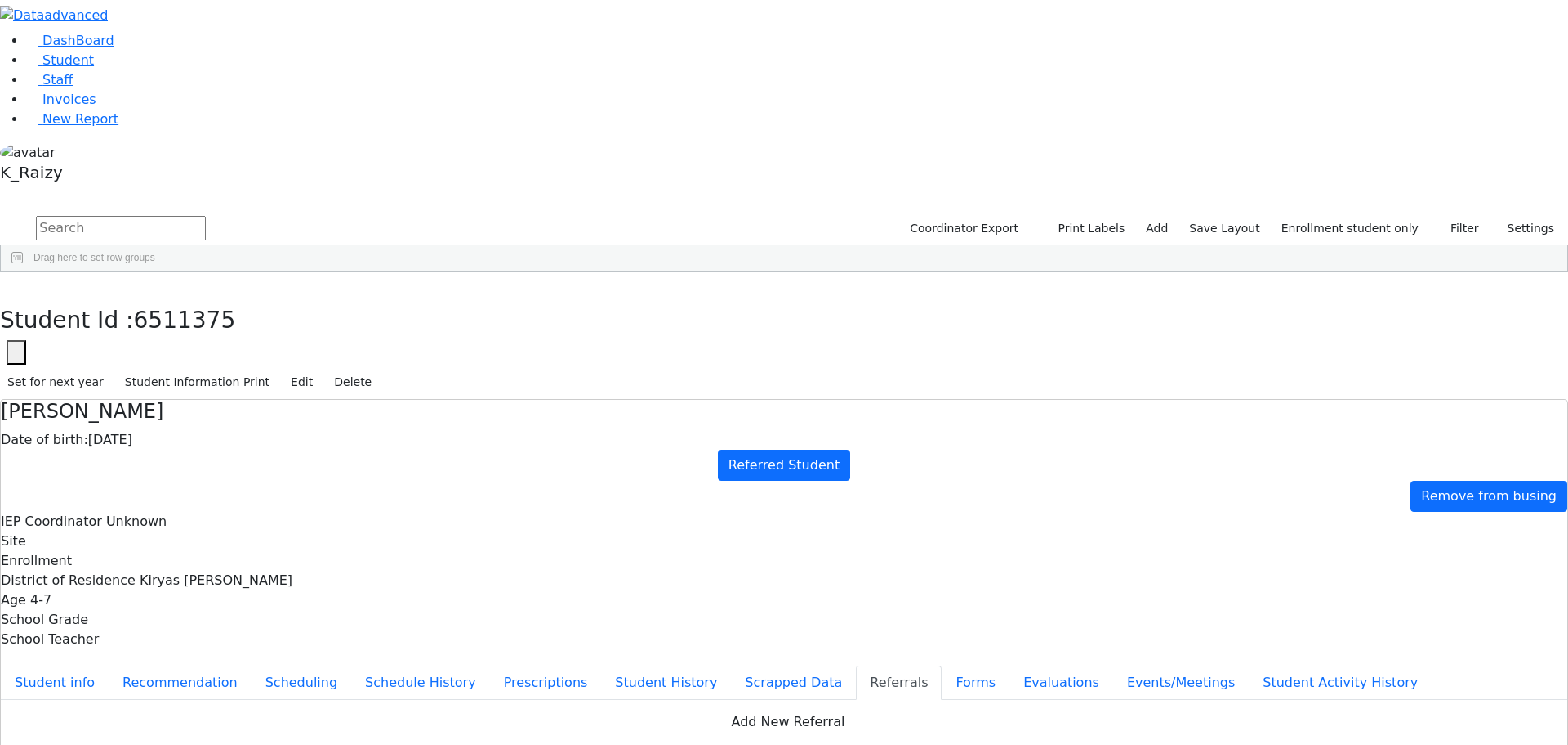
click at [24, 272] on button "button" at bounding box center [12, 289] width 24 height 35
click at [189, 596] on div "Friedman" at bounding box center [140, 607] width 97 height 23
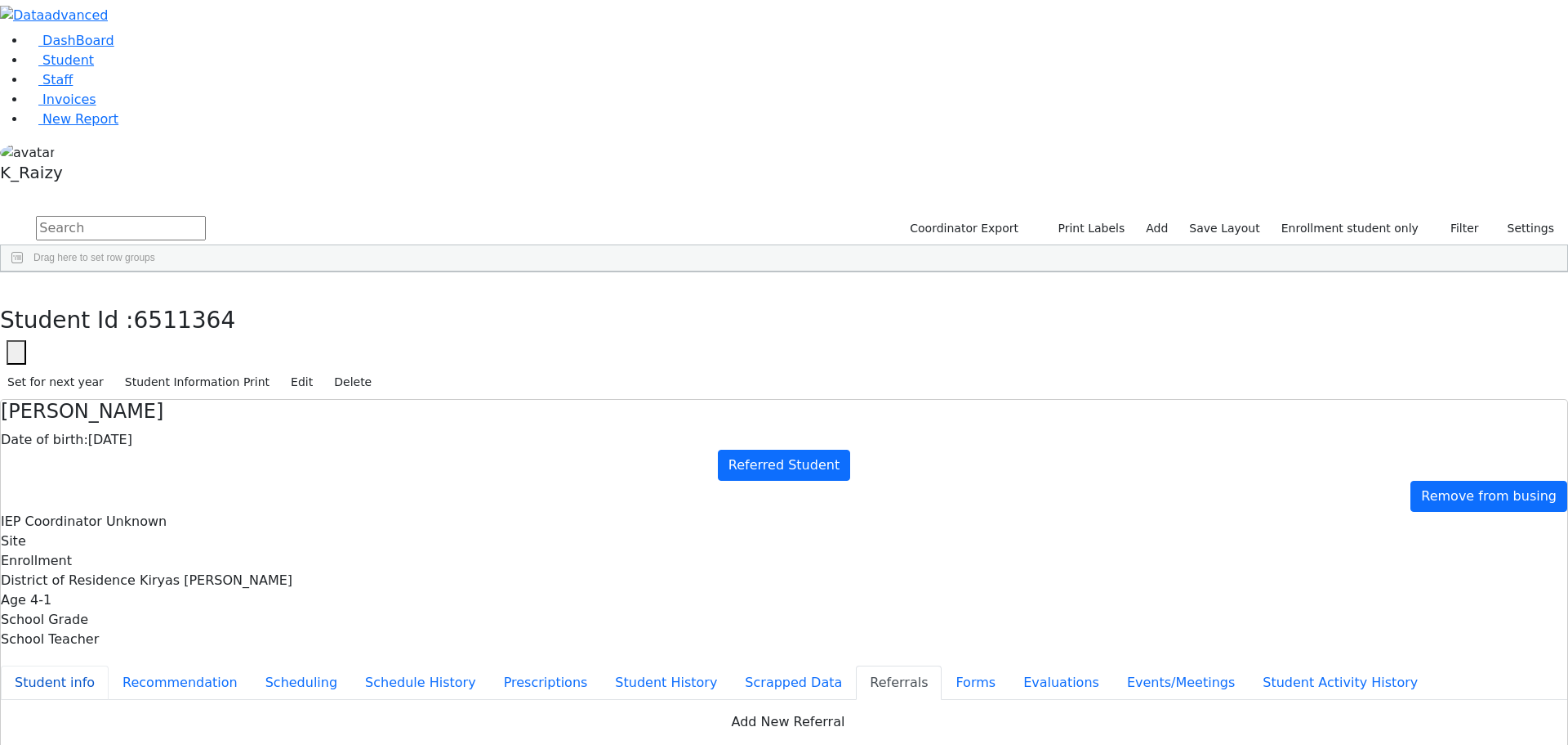
click at [109, 665] on button "Student info" at bounding box center [54, 682] width 108 height 35
click at [24, 272] on button "button" at bounding box center [12, 289] width 24 height 35
click at [68, 68] on span "Student" at bounding box center [68, 60] width 51 height 16
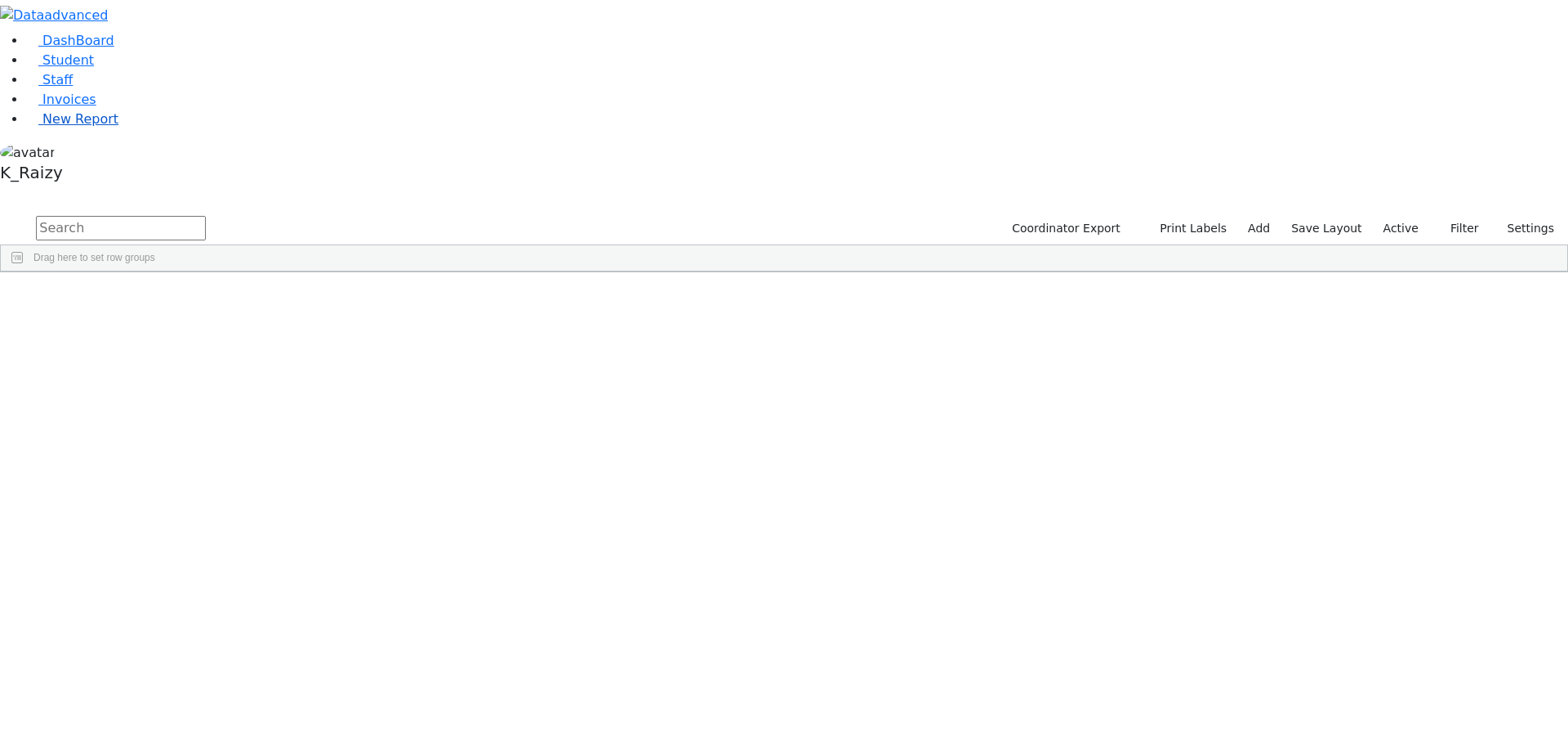
click at [95, 126] on span "New Report" at bounding box center [80, 120] width 76 height 16
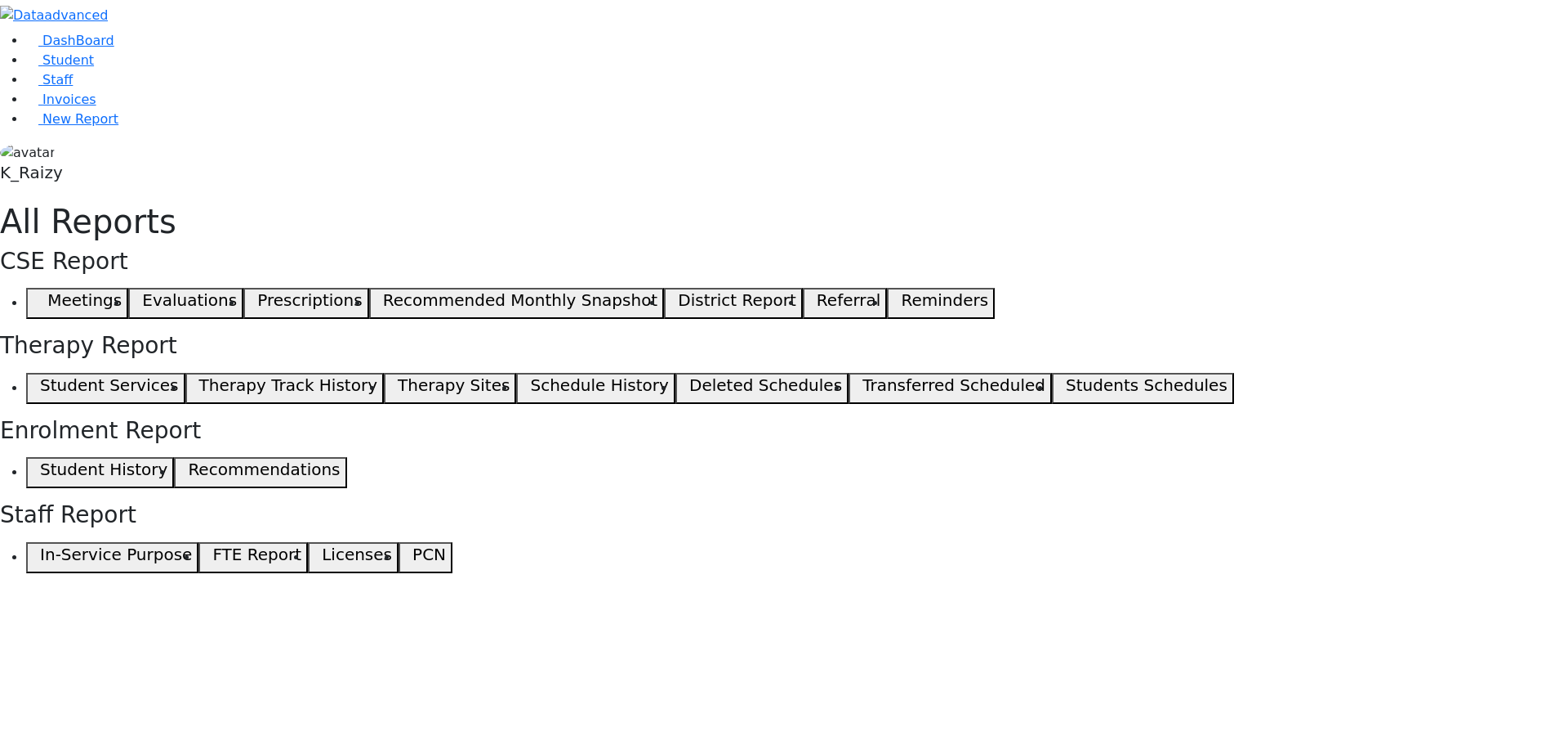
click at [40, 299] on icon "button" at bounding box center [36, 303] width 7 height 8
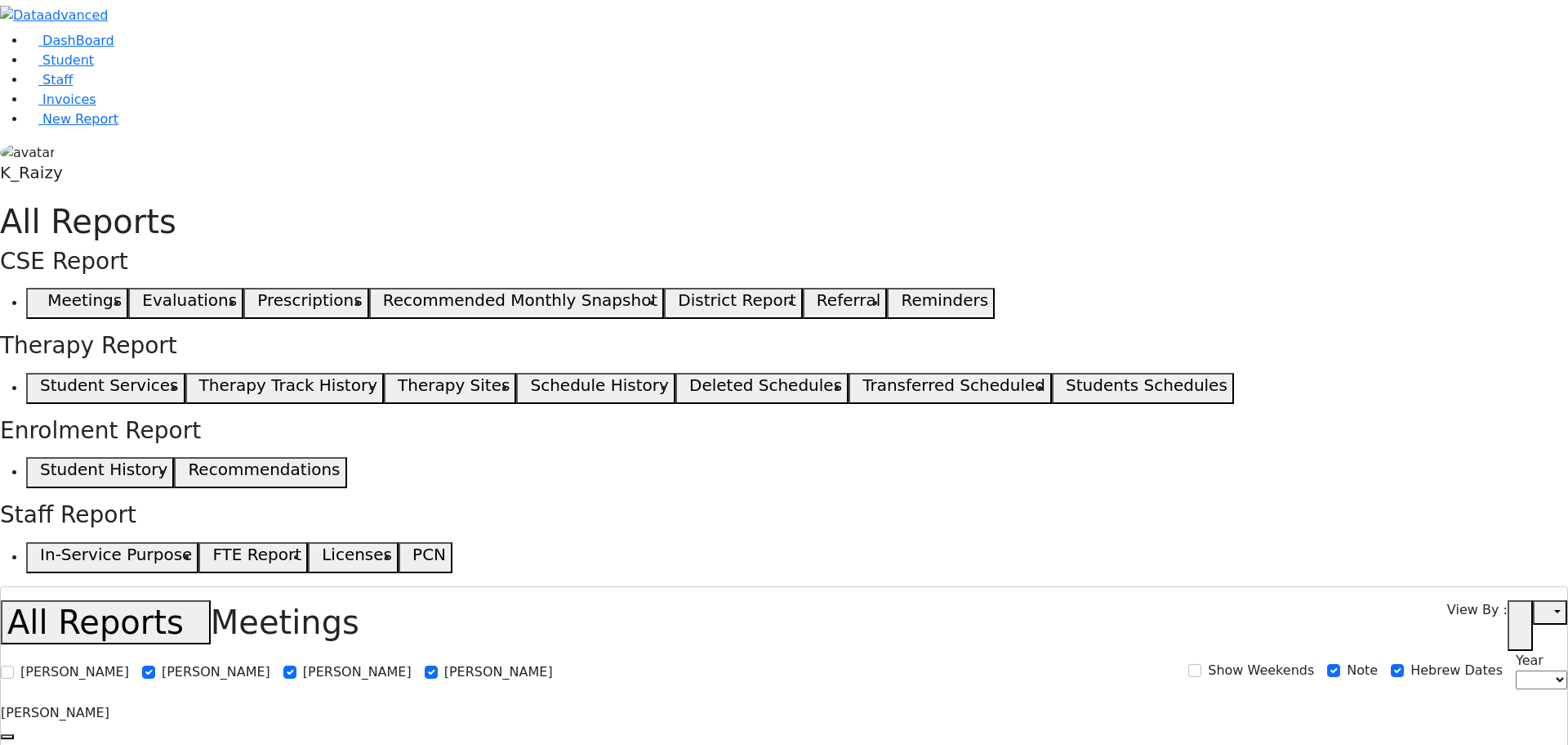
select select
drag, startPoint x: 376, startPoint y: 324, endPoint x: 439, endPoint y: 300, distance: 67.4
select select
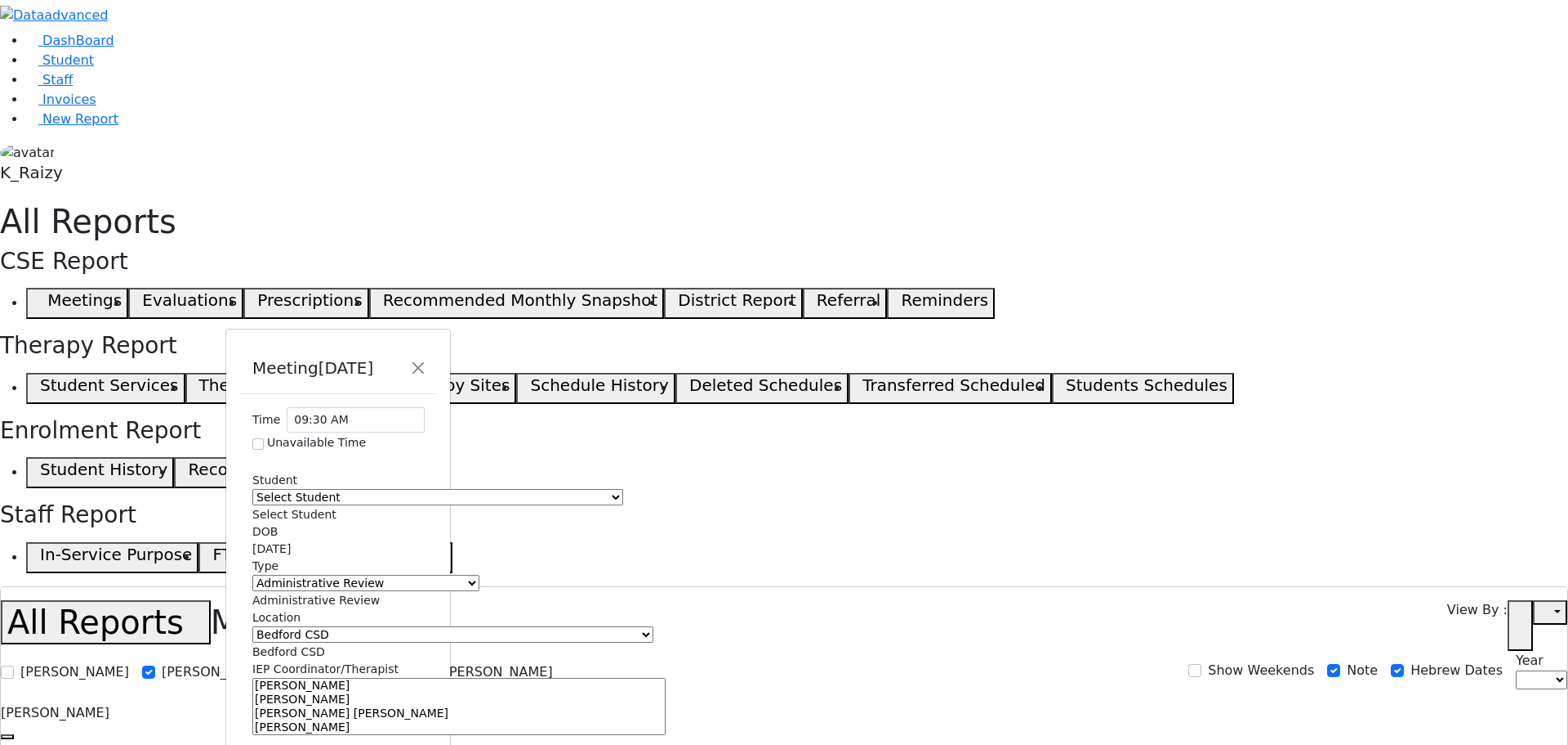
click at [337, 508] on span "Select Student" at bounding box center [294, 514] width 84 height 13
click at [329, 394] on div "Time 09:30 AM Unavailable Time Reason Student Select Student [PERSON_NAME] [PER…" at bounding box center [338, 634] width 197 height 481
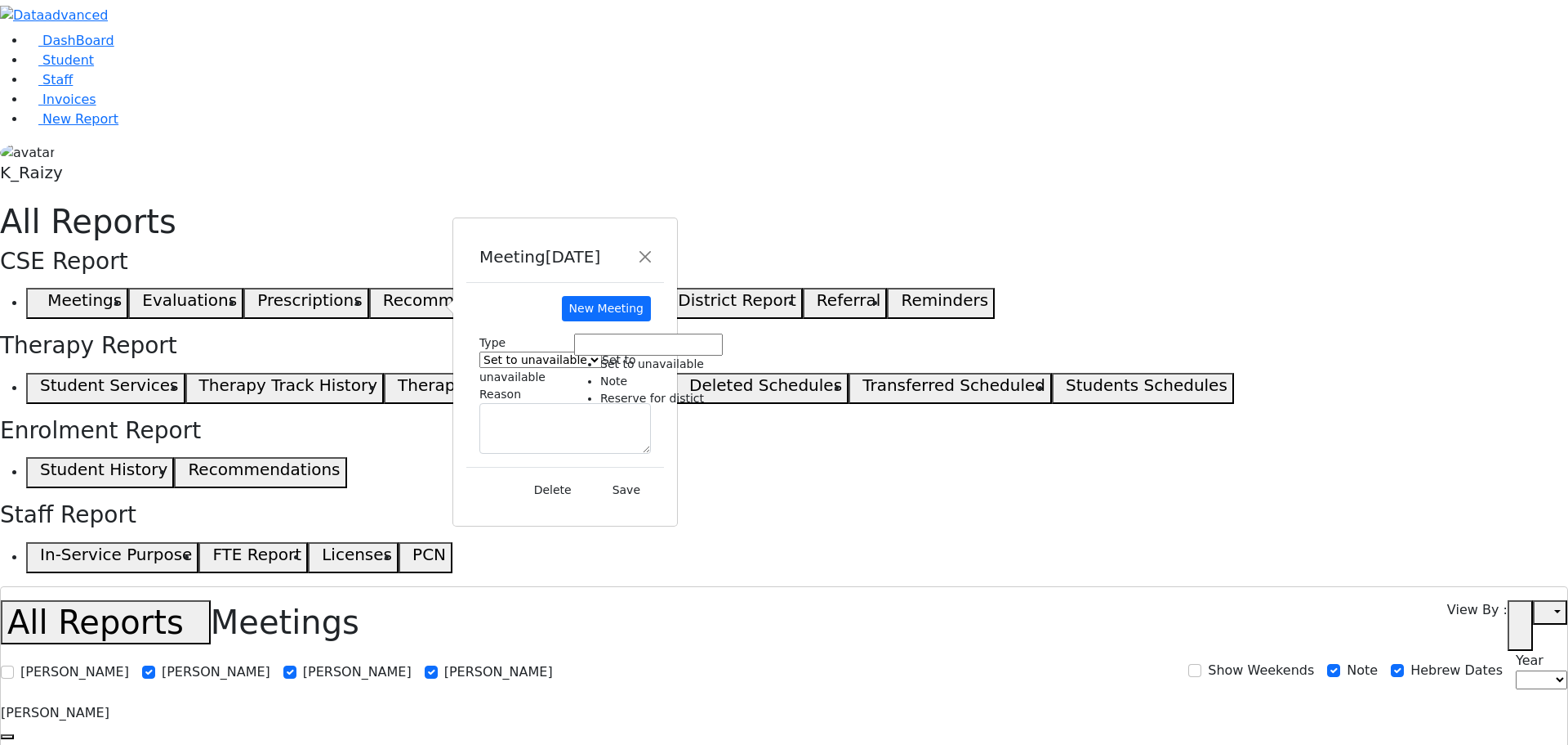
click at [636, 353] on span "Set to unavailable" at bounding box center [558, 368] width 157 height 31
select select "3"
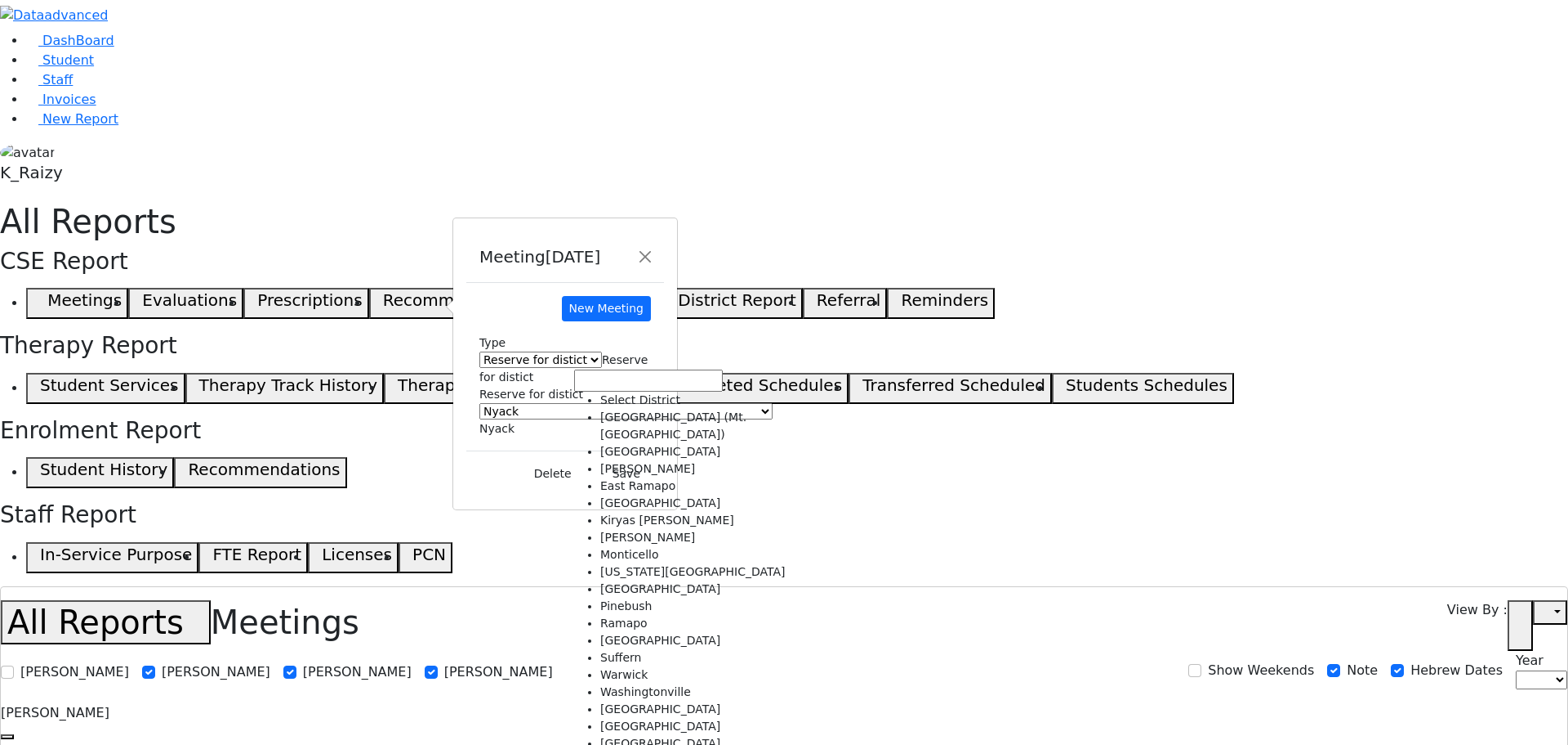
click at [514, 422] on span "Nyack" at bounding box center [498, 428] width 36 height 13
select select "4"
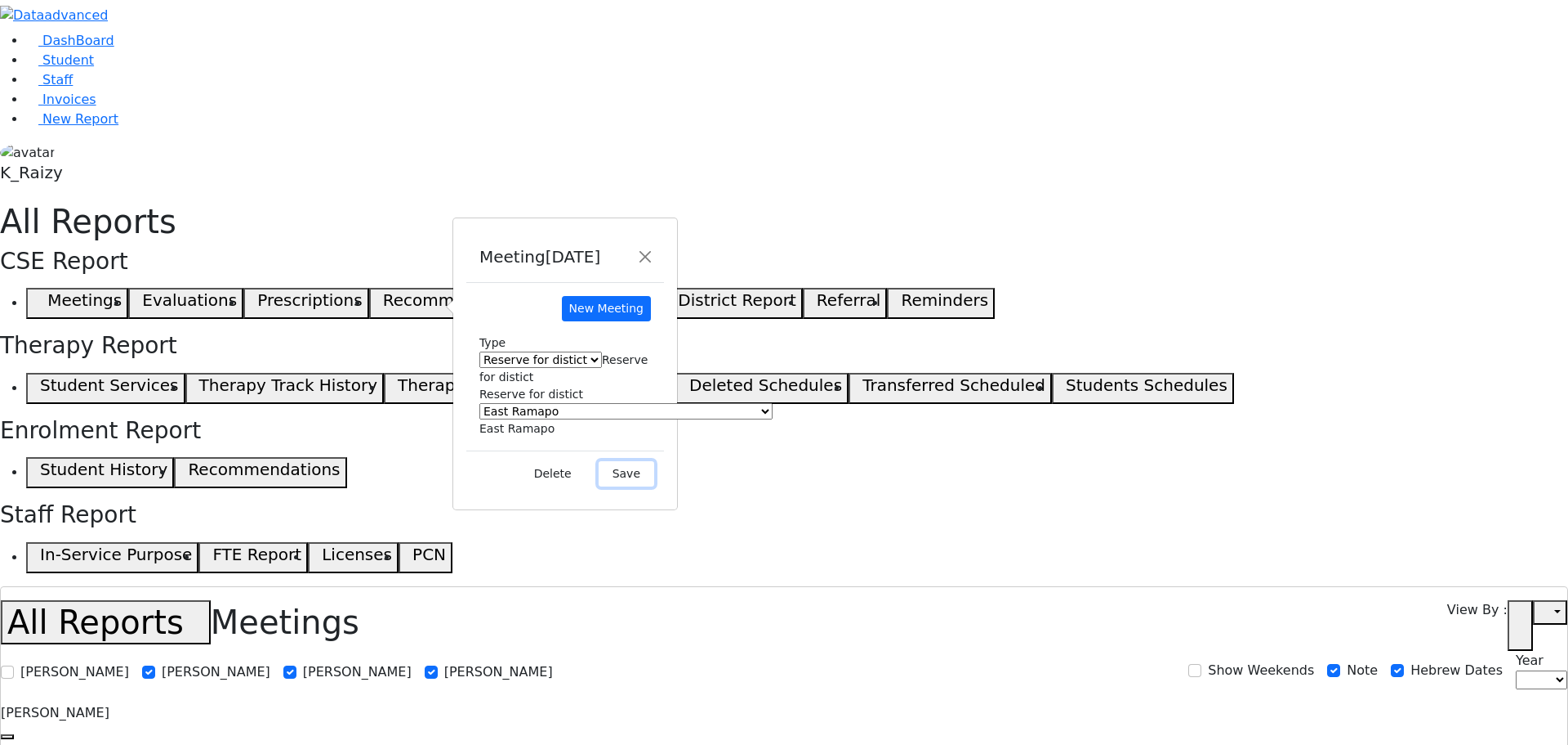
click at [655, 461] on button "Save" at bounding box center [626, 474] width 55 height 26
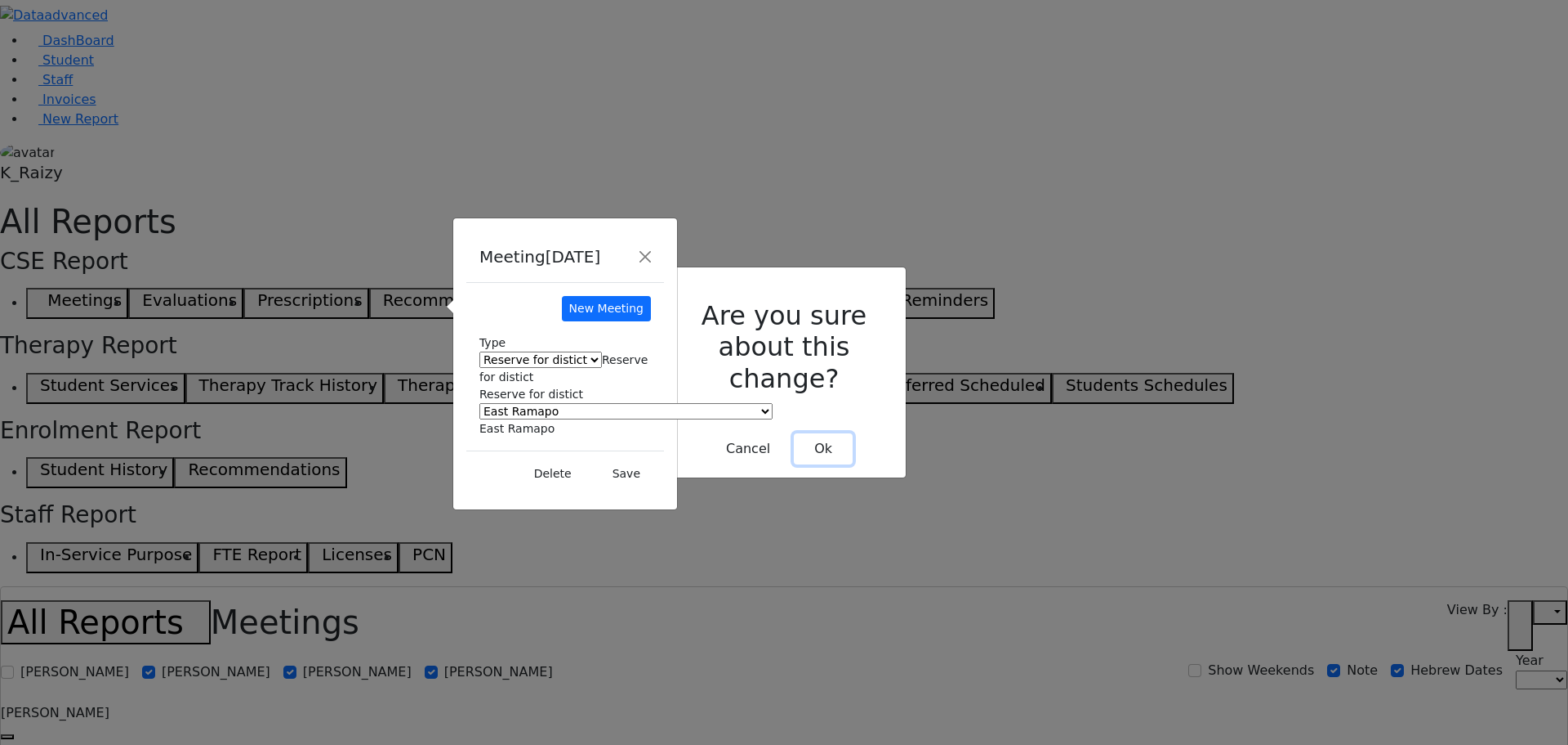
click at [826, 433] on button "Ok" at bounding box center [823, 448] width 59 height 31
select select
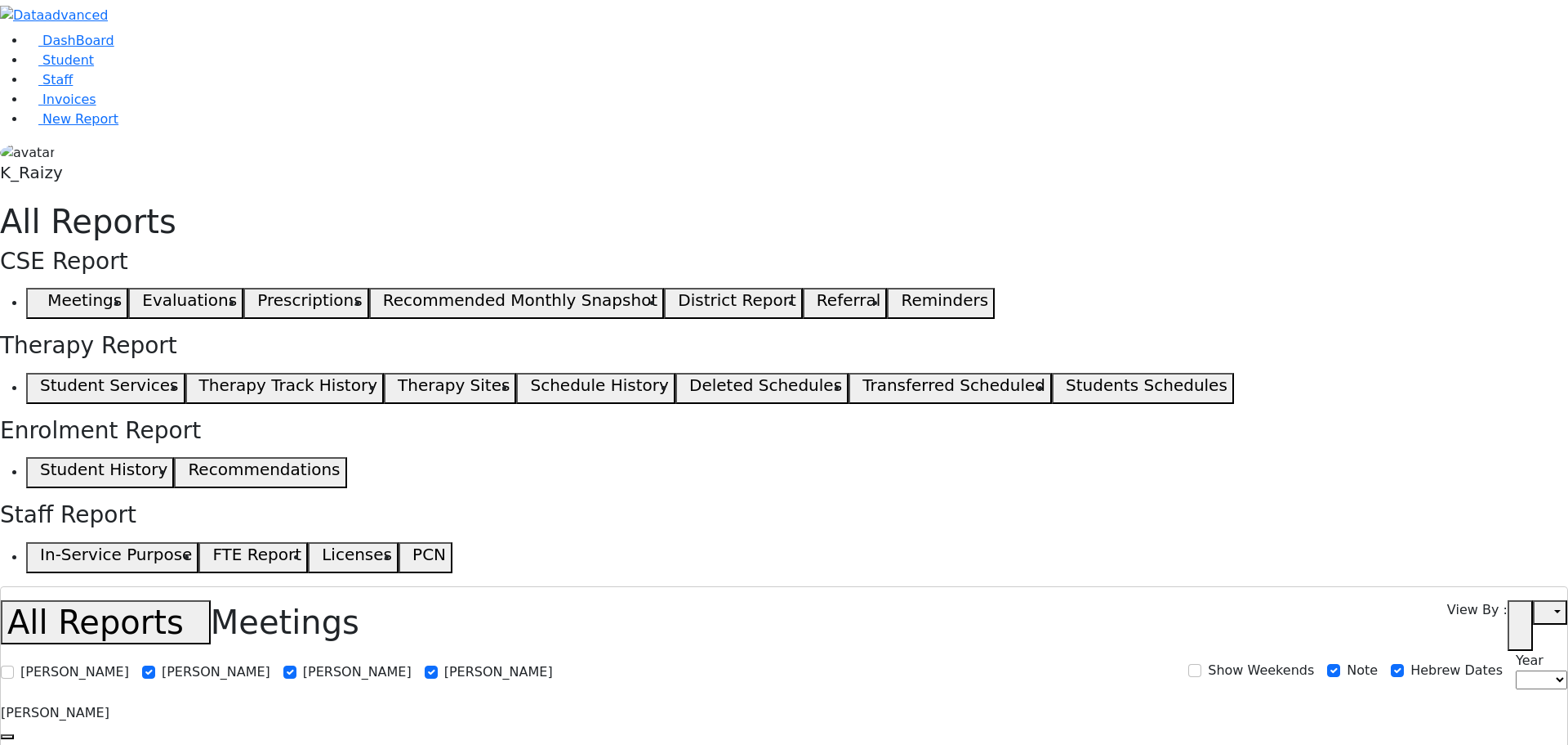
select select
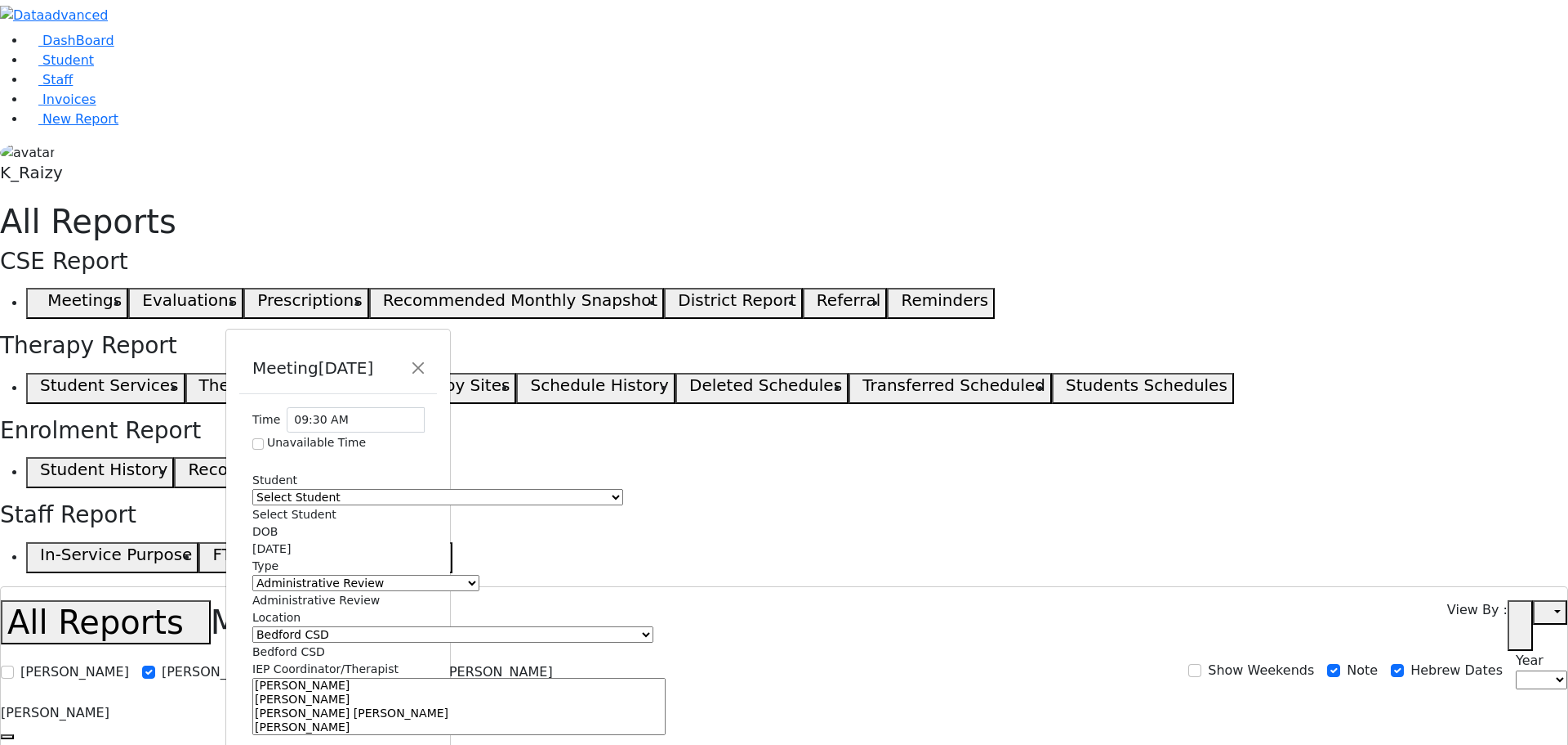
select select "3"
select select "4"
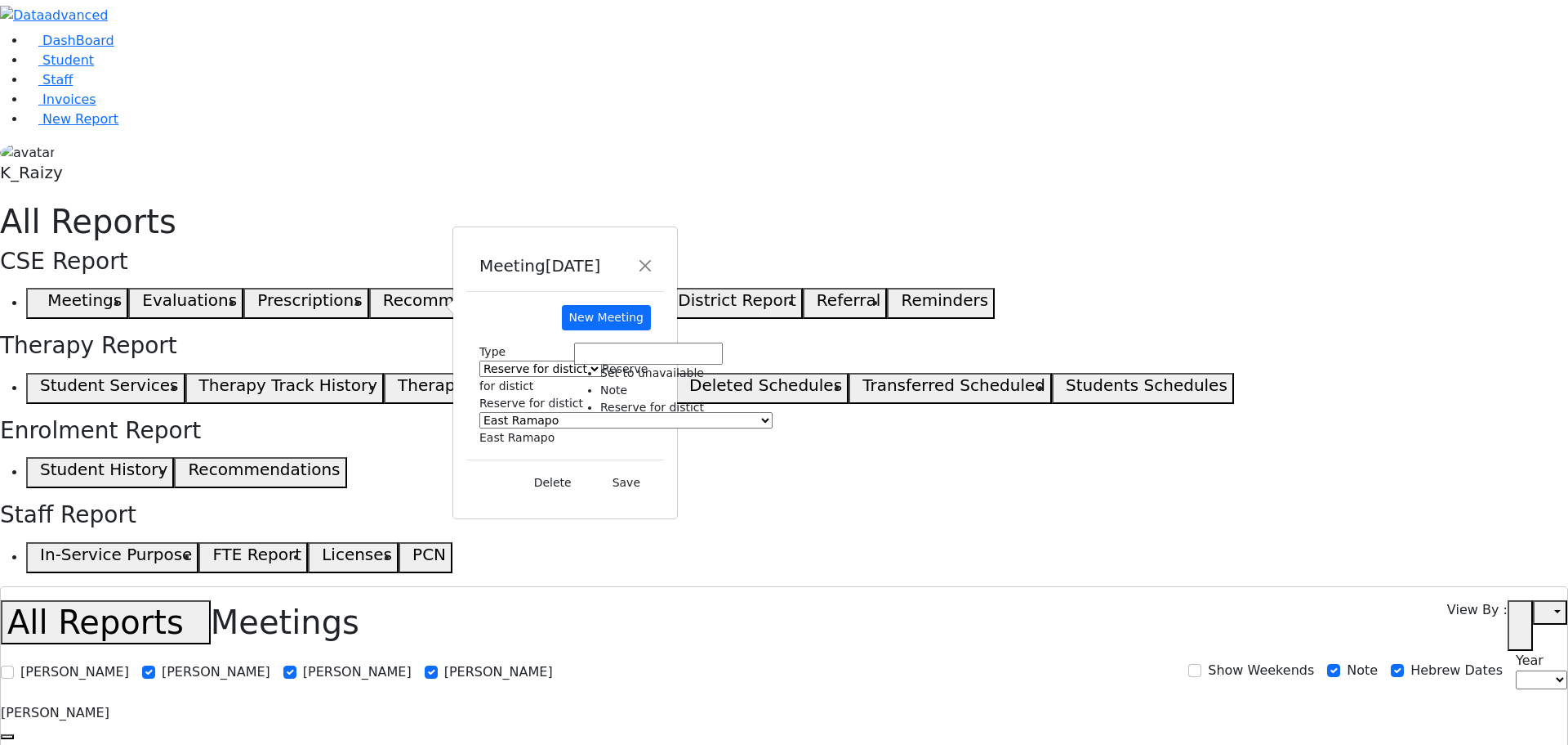
click at [648, 362] on span "Reserve for distict" at bounding box center [564, 376] width 168 height 31
select select "2"
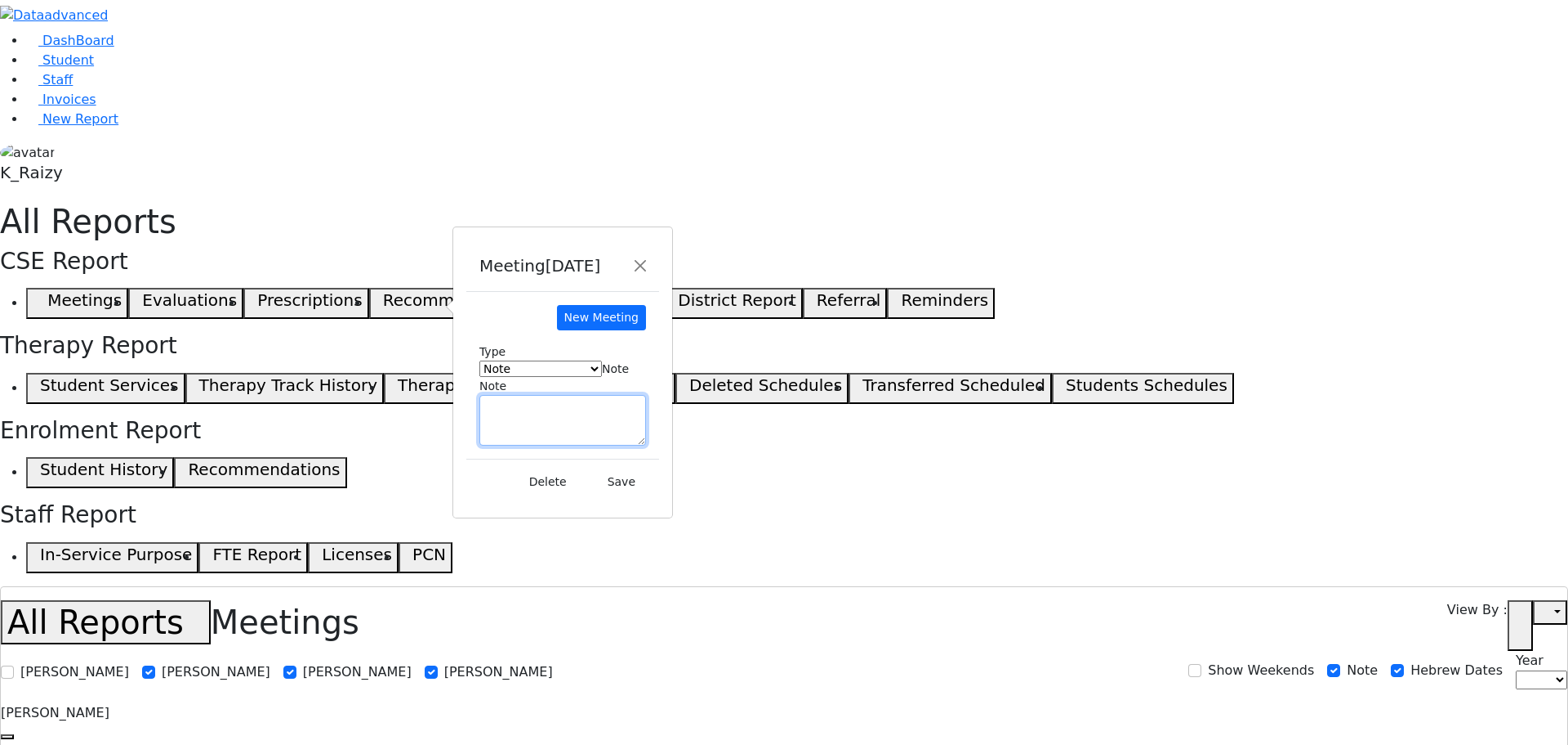
click at [614, 395] on textarea at bounding box center [563, 420] width 167 height 50
type textarea "2 Students"
click at [650, 469] on button "Save" at bounding box center [621, 482] width 55 height 26
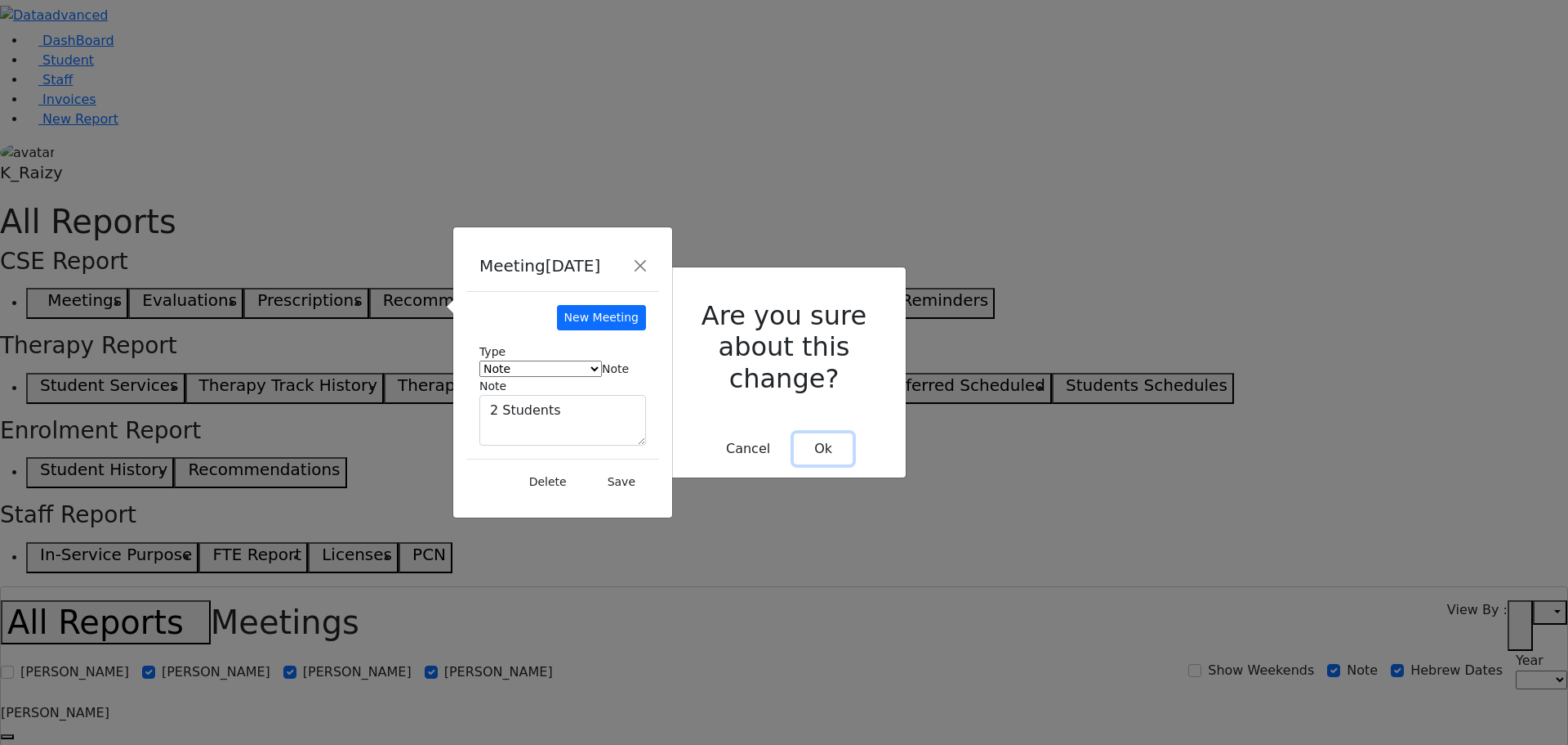
click at [816, 433] on button "Ok" at bounding box center [823, 448] width 59 height 31
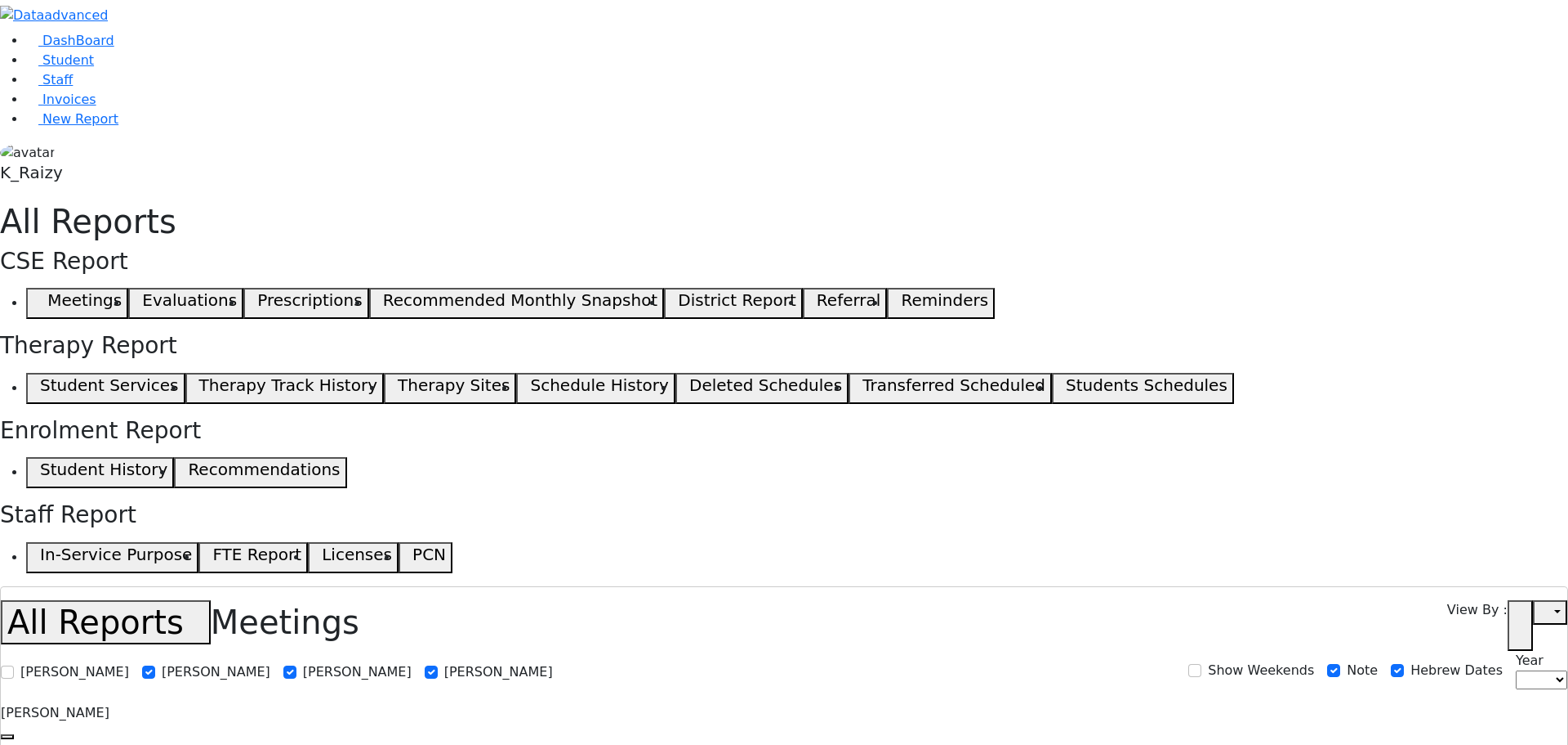
select select
click at [94, 68] on link "Student" at bounding box center [59, 60] width 68 height 16
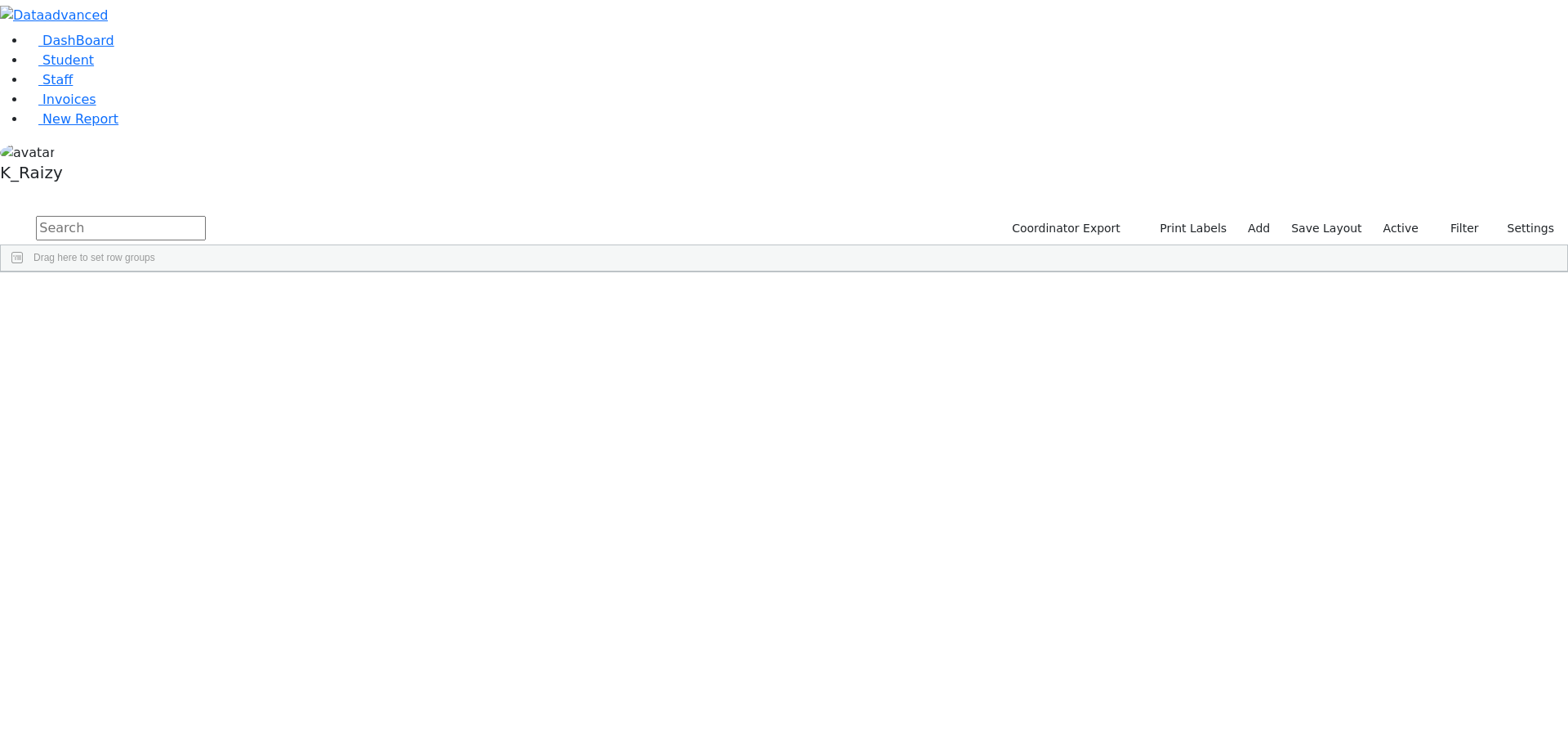
click at [205, 215] on input "text" at bounding box center [120, 227] width 170 height 25
type input "east ramapo"
click at [745, 279] on span "District Of Residence" at bounding box center [712, 285] width 64 height 12
drag, startPoint x: 901, startPoint y: 148, endPoint x: 240, endPoint y: 358, distance: 693.6
click at [240, 358] on div "3738 Hirschler Sura 04/27/2004 Goldberg, Chanie ML Special Class - K12 East Ram…" at bounding box center [673, 619] width 1345 height 641
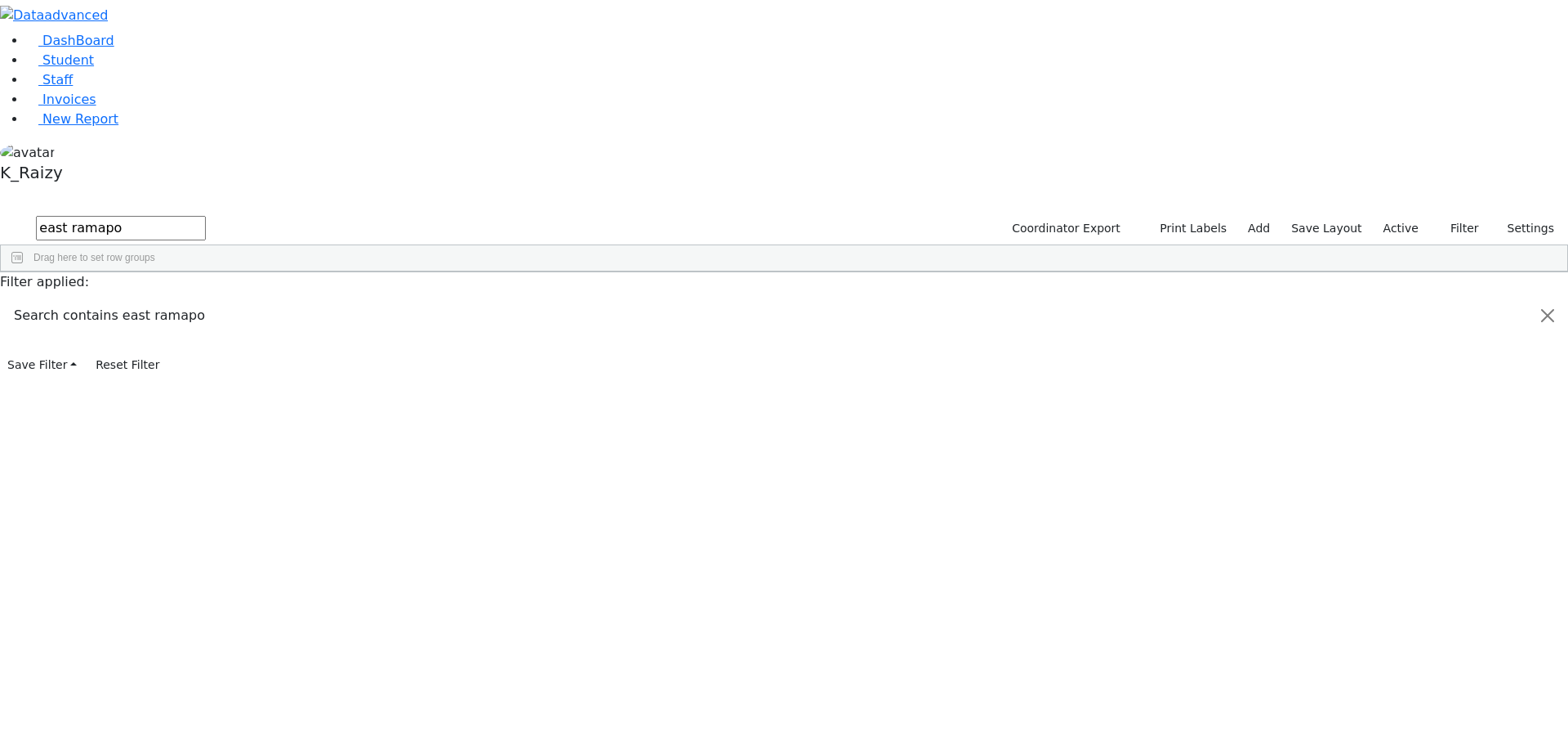
scroll to position [0, 5]
drag, startPoint x: 224, startPoint y: 314, endPoint x: 1503, endPoint y: 716, distance: 1340.7
click at [1345, 716] on div "3738 Hirschler Sura 04/27/2004 Goldberg, Chanie ML Special Class - K12 East Ram…" at bounding box center [673, 555] width 1345 height 641
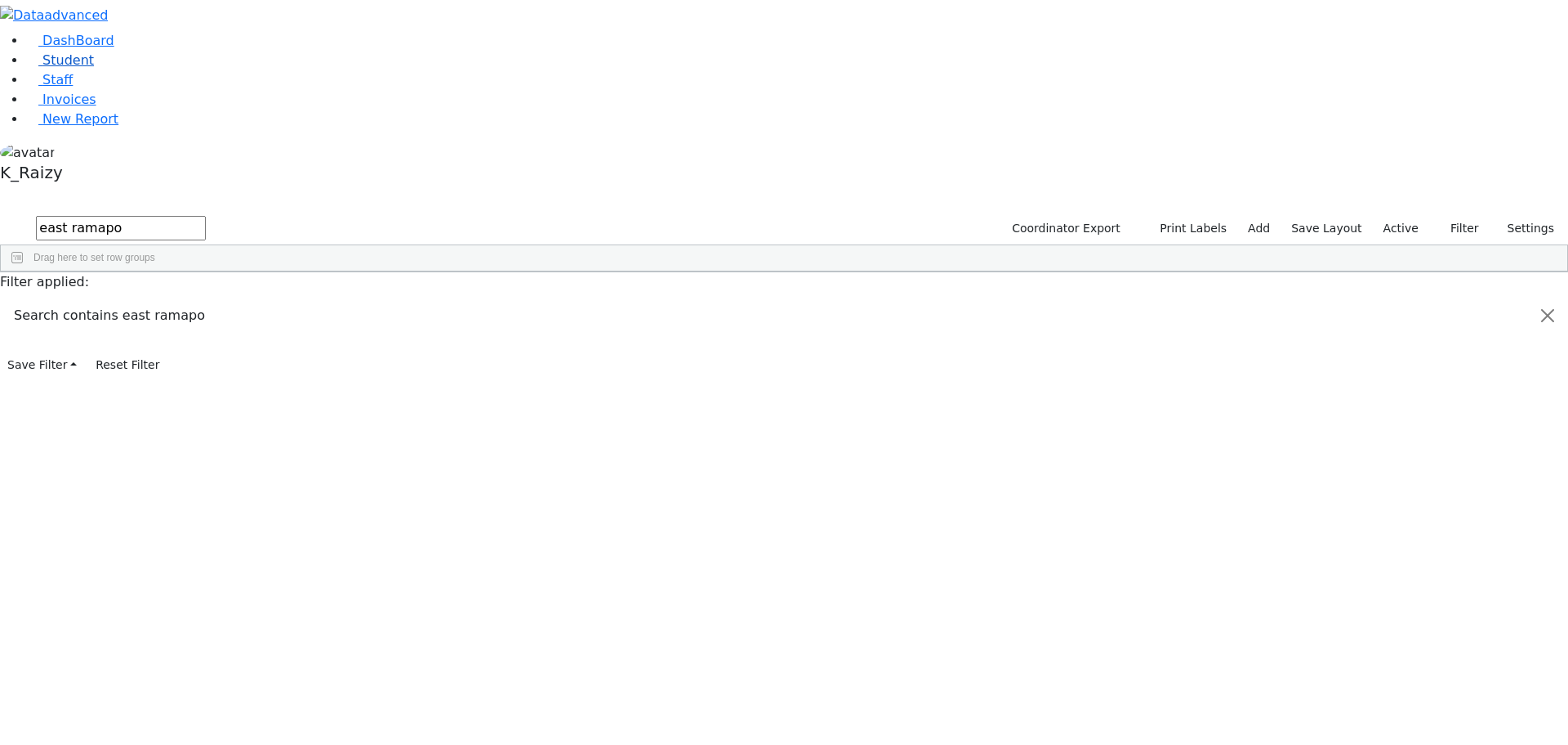
click at [94, 68] on link "Student" at bounding box center [59, 60] width 68 height 16
click at [205, 215] on input "text" at bounding box center [120, 227] width 170 height 25
type input "hershko"
click at [381, 344] on div "11/01/2008" at bounding box center [334, 355] width 97 height 23
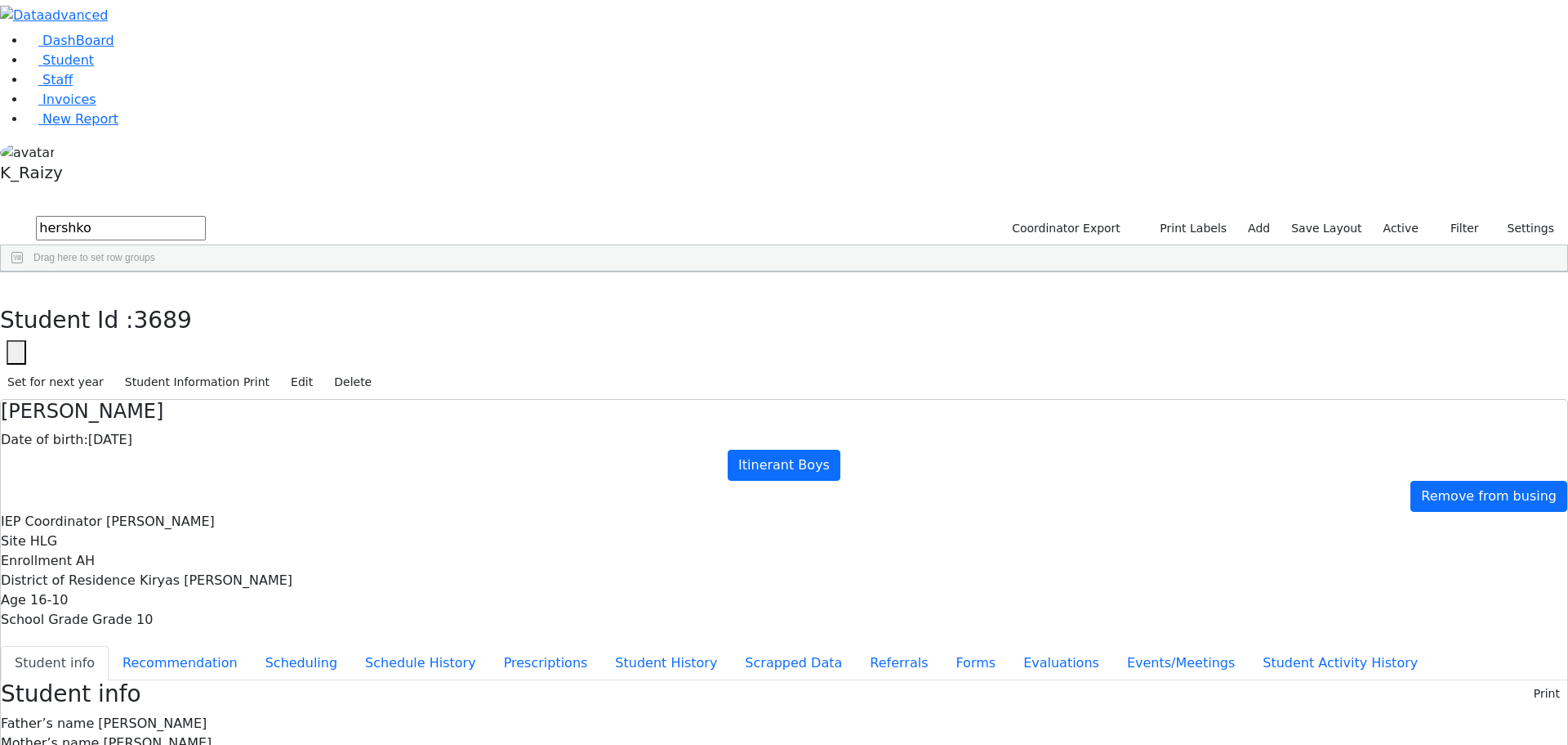
click at [298, 189] on div "Students 6 A 24 K 24 W 24 A 24 K 24 W 24 876" at bounding box center [784, 201] width 1568 height 25
click at [24, 272] on button "button" at bounding box center [12, 289] width 24 height 35
click at [285, 298] on div "Moshe" at bounding box center [237, 309] width 97 height 23
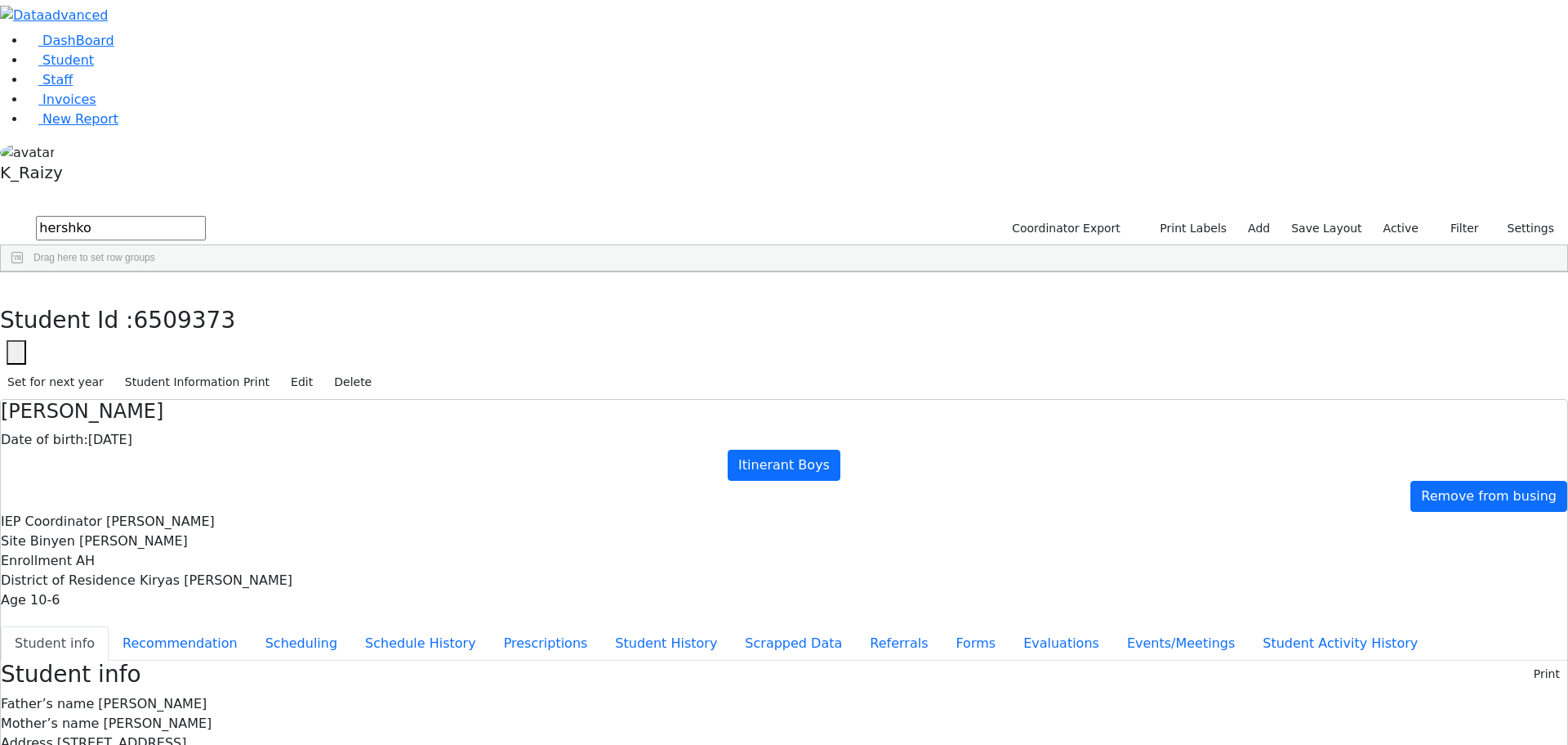
scroll to position [39, 0]
click at [252, 626] on button "Recommendation" at bounding box center [180, 643] width 143 height 35
checkbox input "true"
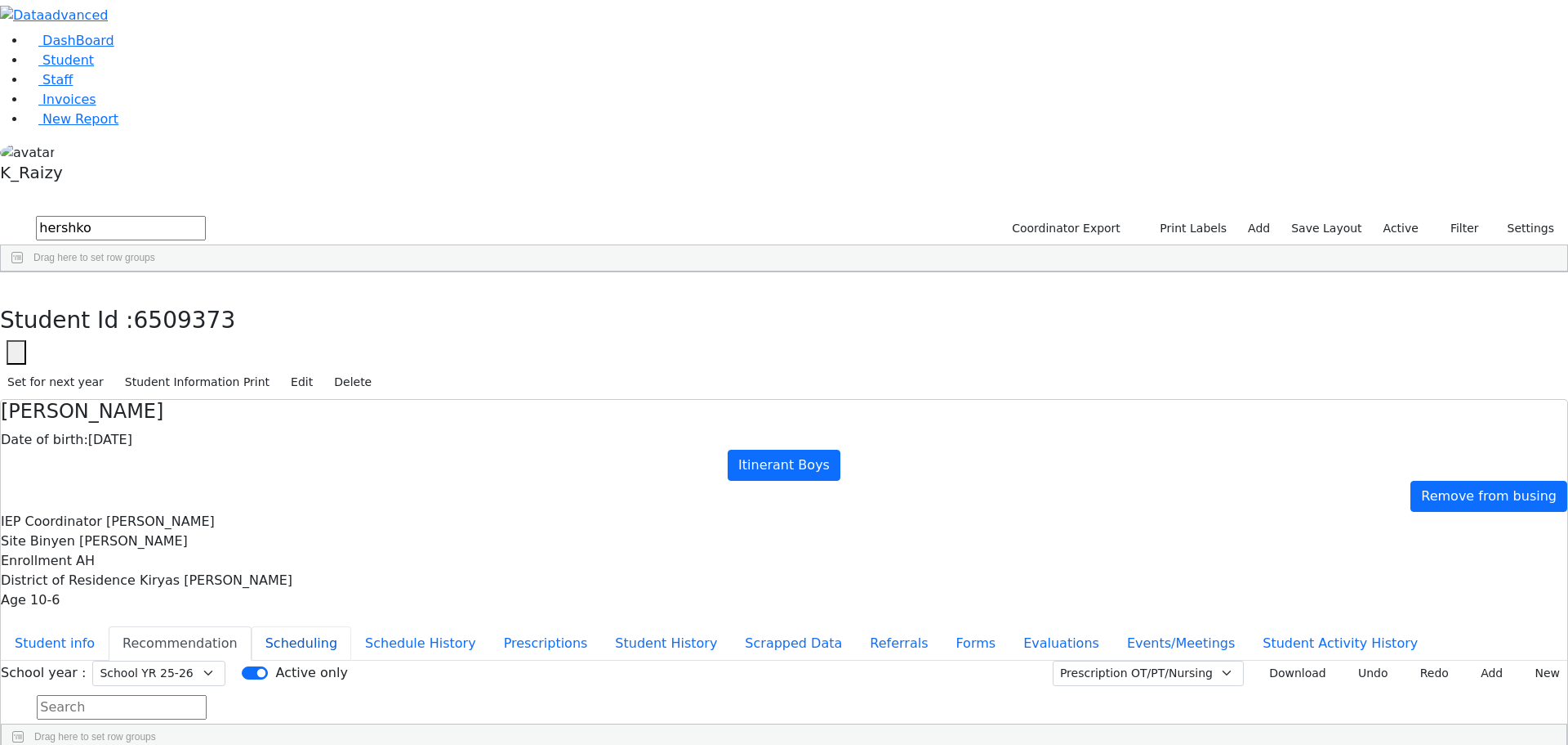
click at [352, 626] on button "Scheduling" at bounding box center [301, 643] width 100 height 35
click at [109, 626] on button "Student info" at bounding box center [54, 643] width 108 height 35
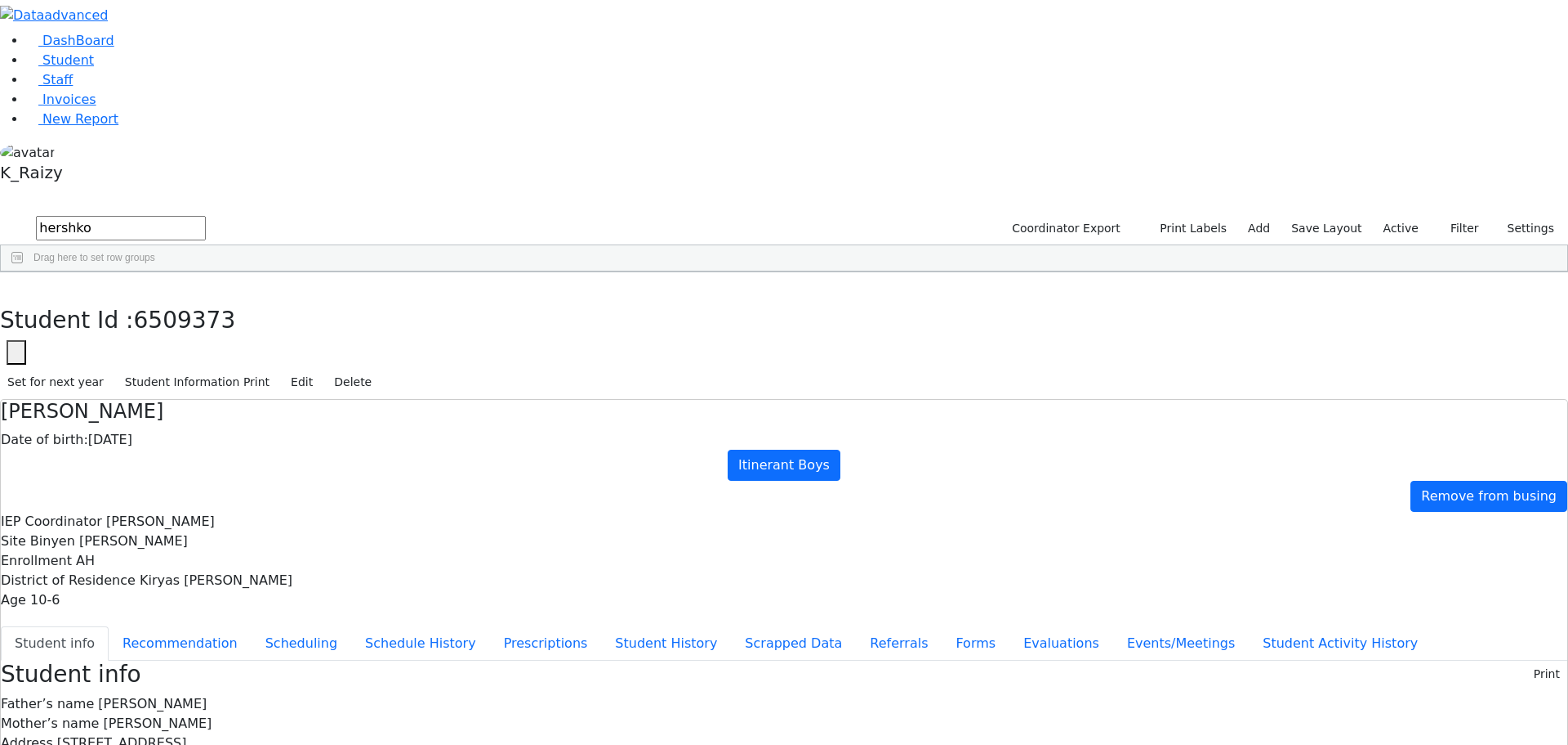
click at [1, 626] on button "Student info" at bounding box center [54, 643] width 108 height 35
click at [24, 272] on button "button" at bounding box center [12, 289] width 24 height 35
click at [68, 68] on link "Student" at bounding box center [59, 60] width 68 height 16
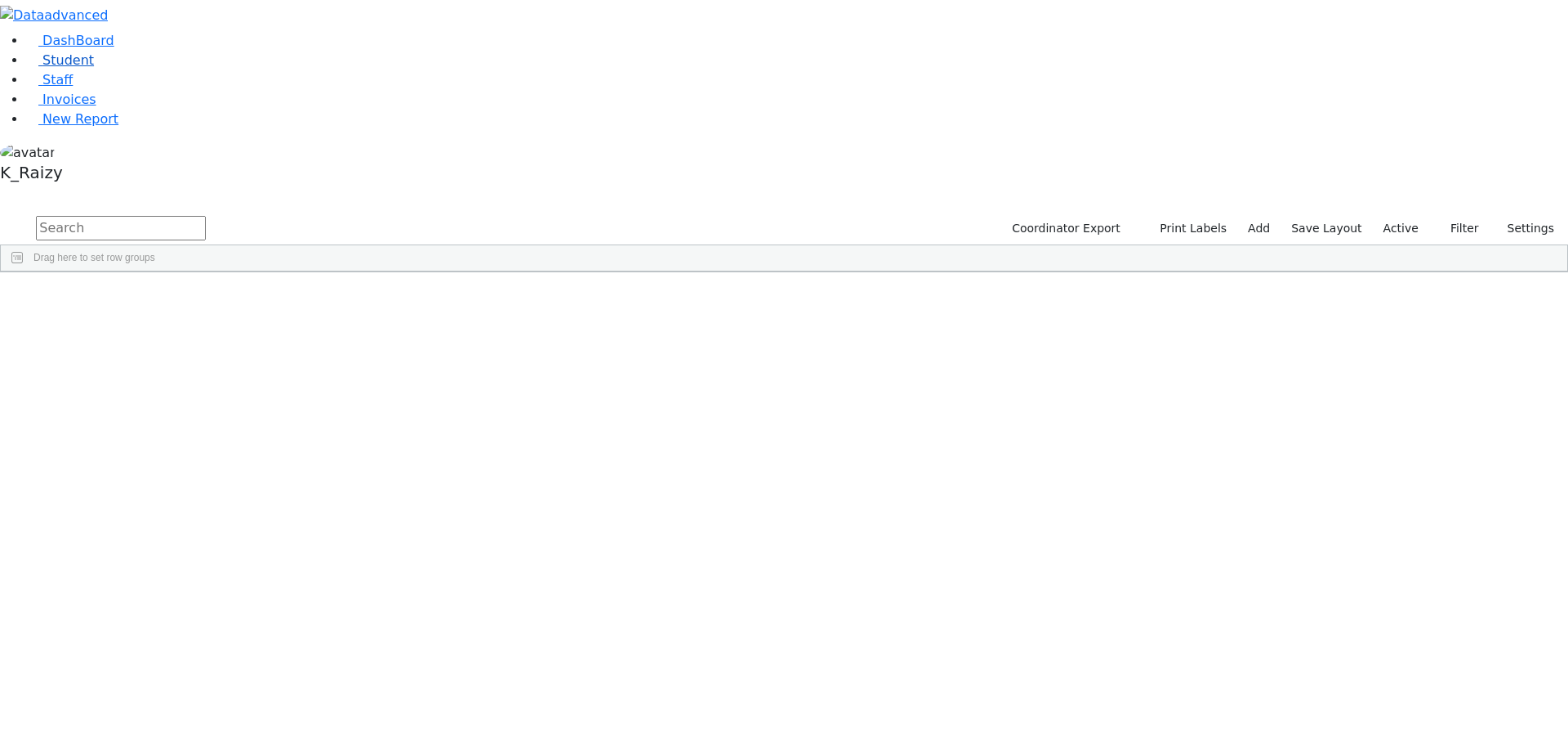
click at [94, 68] on link "Student" at bounding box center [59, 60] width 68 height 16
click at [205, 215] on input "text" at bounding box center [120, 227] width 170 height 25
type input "[PERSON_NAME]"
click at [285, 390] on div "Shimon" at bounding box center [237, 401] width 97 height 23
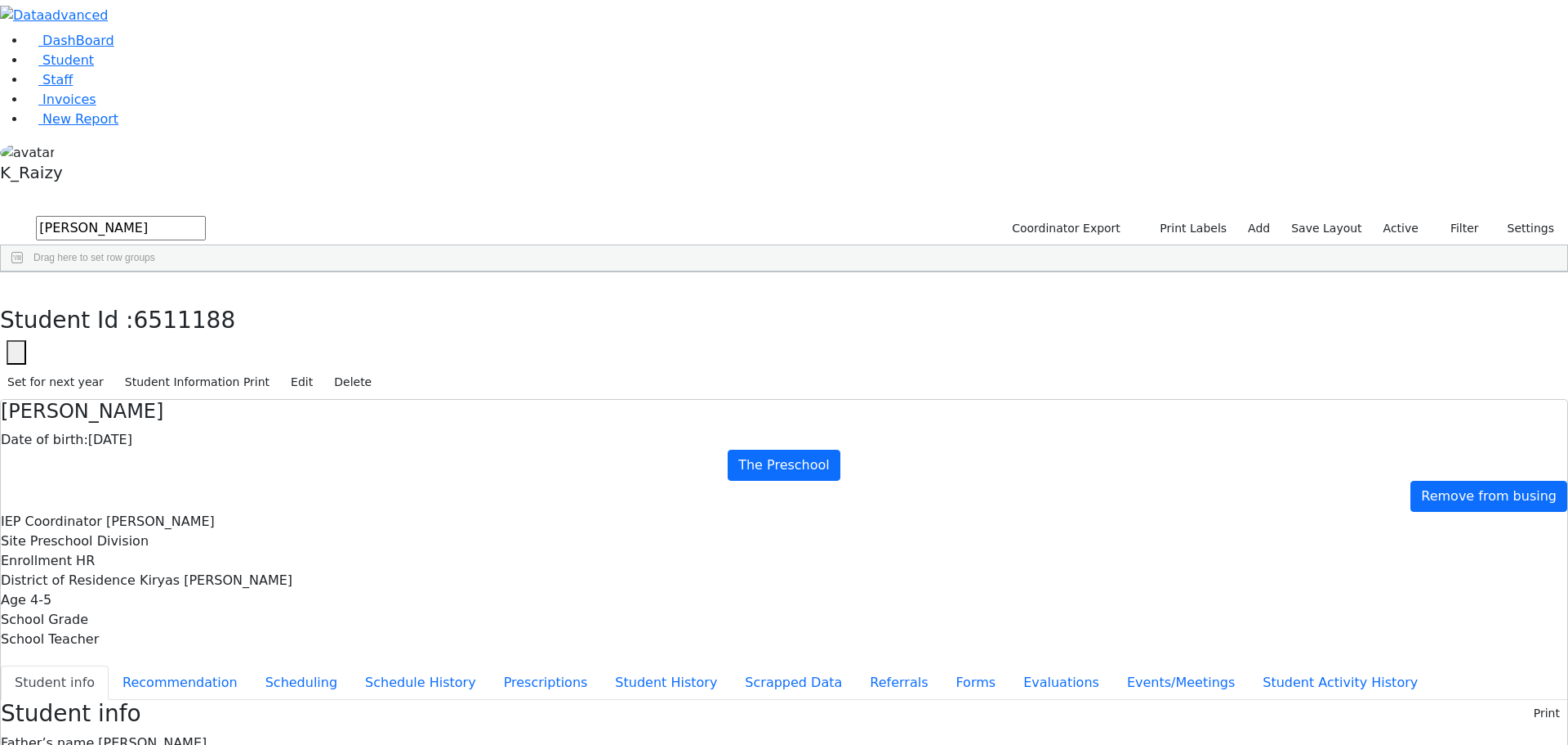
scroll to position [82, 0]
click at [24, 272] on button "button" at bounding box center [12, 289] width 24 height 35
click at [285, 367] on div "Rivky" at bounding box center [237, 377] width 97 height 23
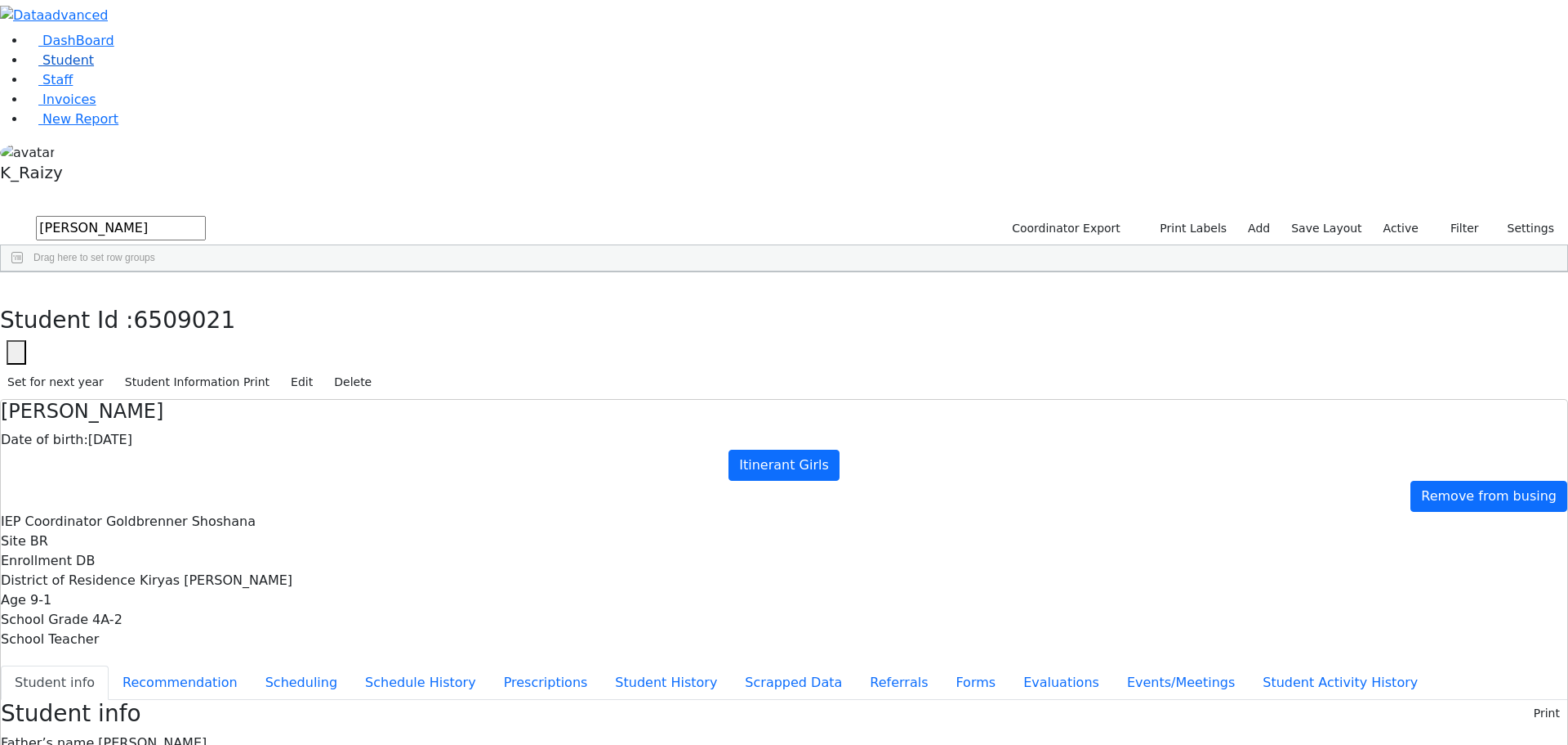
click at [94, 68] on link "Student" at bounding box center [59, 60] width 68 height 16
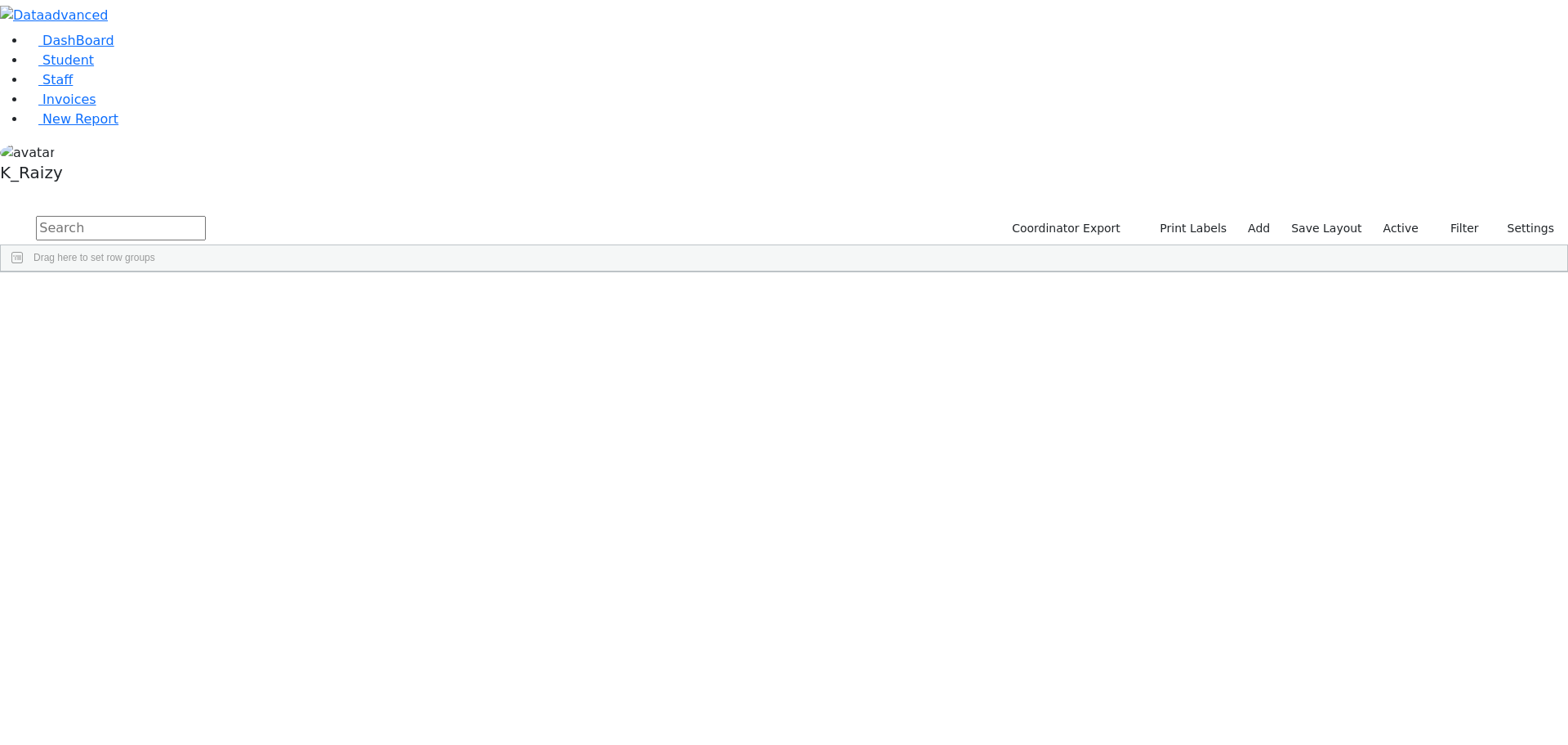
click at [265, 213] on div "Coordinator Export Print Labels Add Save Layout Active Filter All Active Inacti…" at bounding box center [784, 243] width 1568 height 59
type input "teitelbau"
click at [478, 367] on div "[PERSON_NAME]" at bounding box center [430, 377] width 97 height 23
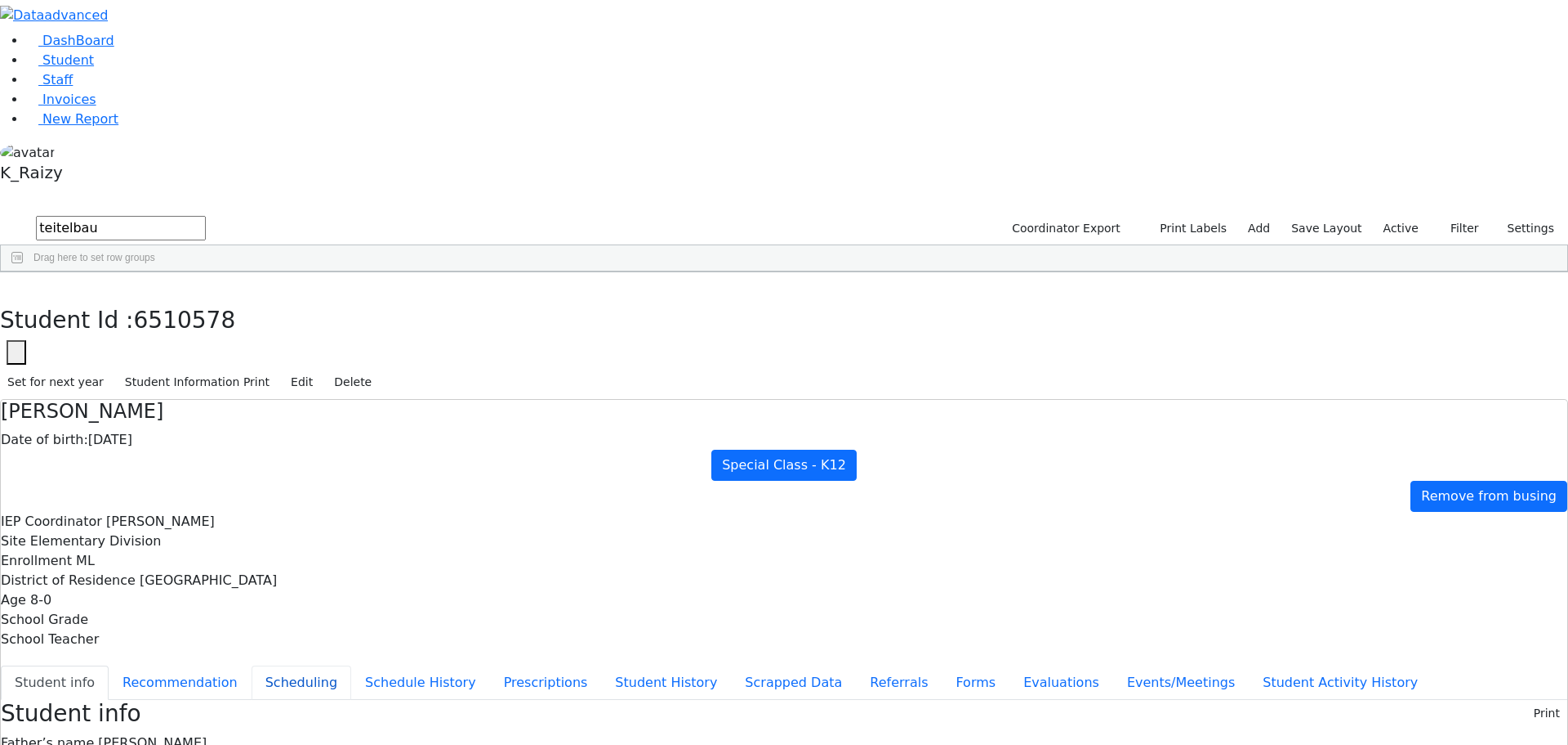
click at [352, 665] on button "Scheduling" at bounding box center [301, 682] width 100 height 35
click at [61, 126] on span "New Report" at bounding box center [80, 120] width 76 height 16
